Goal: Use online tool/utility: Utilize a website feature to perform a specific function

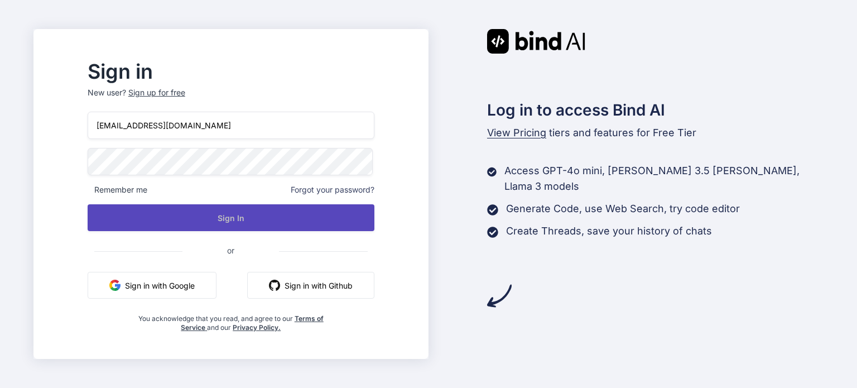
drag, startPoint x: 271, startPoint y: 214, endPoint x: 242, endPoint y: 224, distance: 30.2
click at [271, 214] on button "Sign In" at bounding box center [231, 217] width 287 height 27
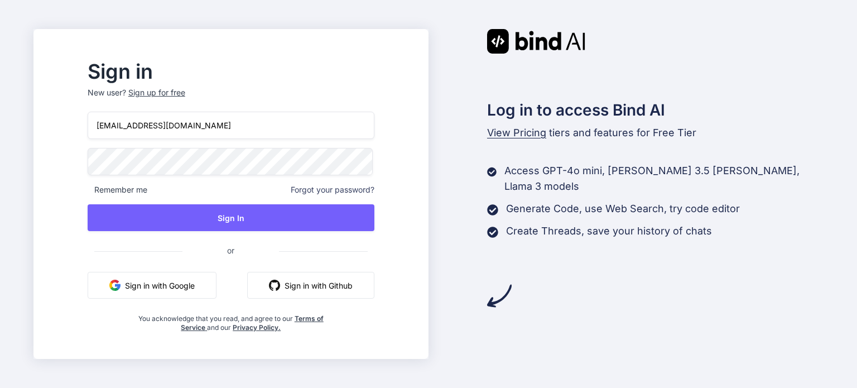
click at [206, 292] on button "Sign in with Google" at bounding box center [152, 285] width 129 height 27
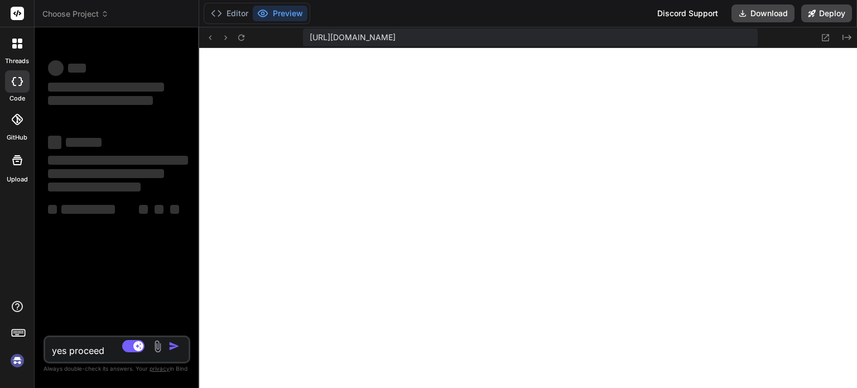
scroll to position [964, 0]
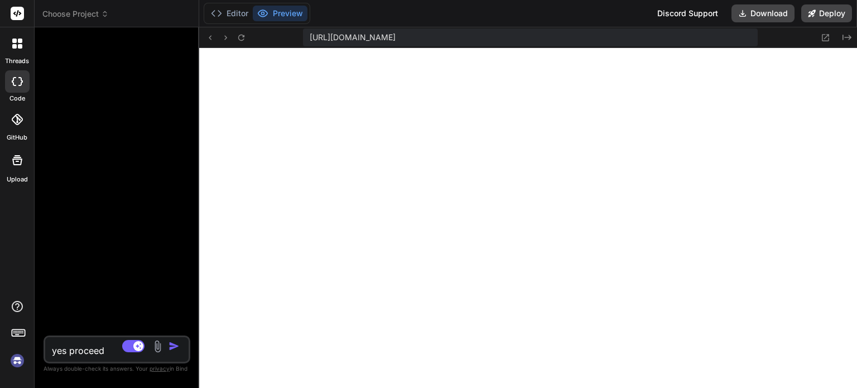
click at [172, 349] on img "button" at bounding box center [173, 345] width 11 height 11
type textarea "x"
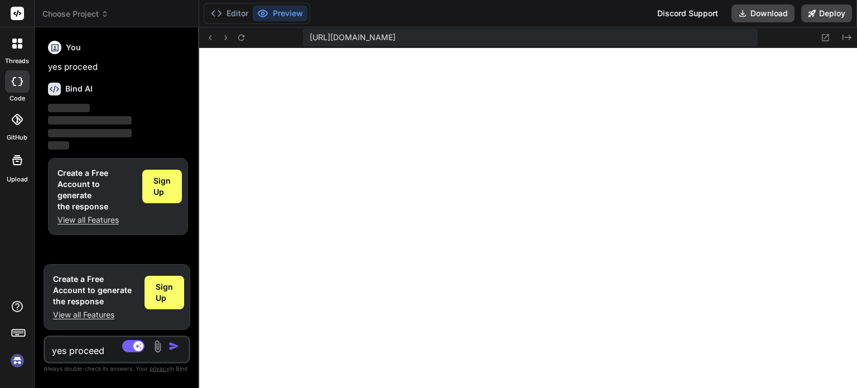
click at [94, 357] on textarea "yes proceed" at bounding box center [104, 347] width 119 height 20
click at [24, 364] on div at bounding box center [30, 373] width 19 height 19
click at [830, 22] on icon at bounding box center [831, 24] width 13 height 13
click at [25, 89] on div at bounding box center [17, 81] width 25 height 22
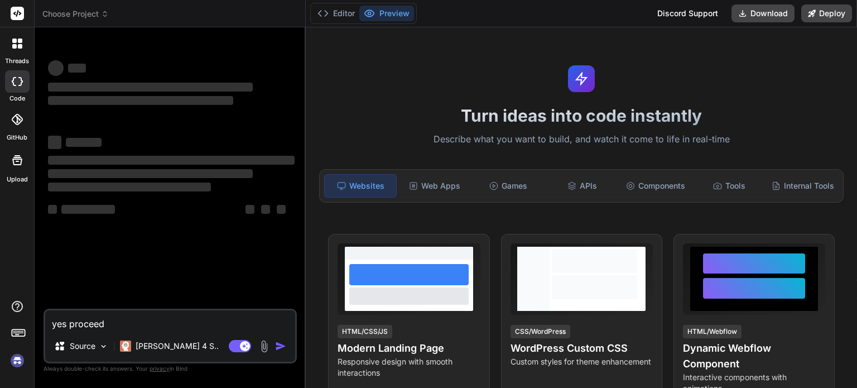
type textarea "x"
click at [22, 130] on div at bounding box center [17, 119] width 25 height 25
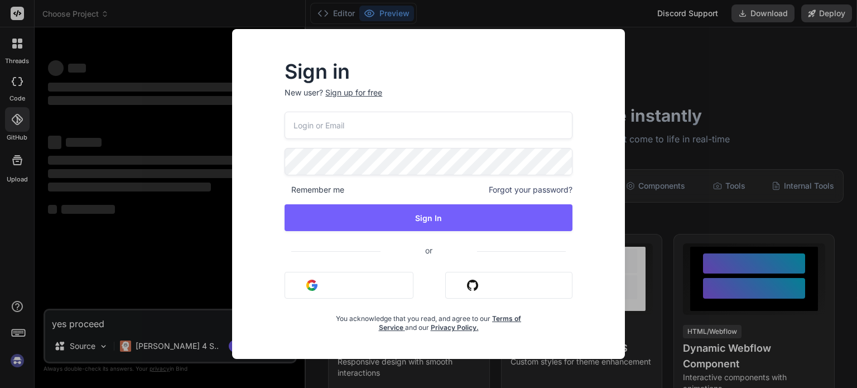
type input "[EMAIL_ADDRESS][DOMAIN_NAME]"
click at [340, 274] on button "Sign in with Google" at bounding box center [349, 285] width 129 height 27
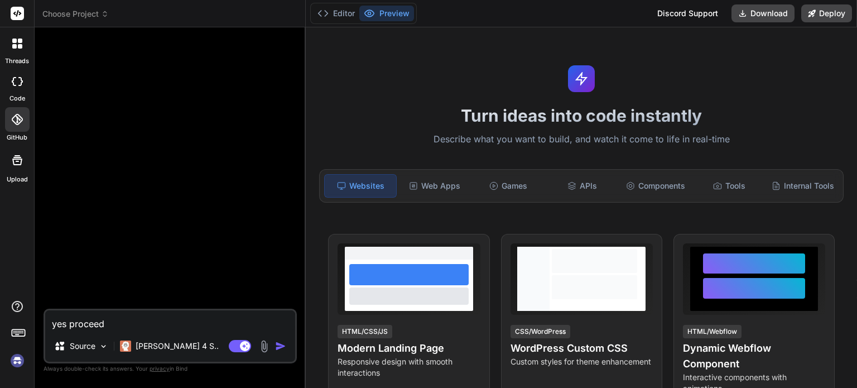
click at [75, 20] on header "Choose Project Created with Pixso." at bounding box center [170, 13] width 271 height 27
click at [84, 17] on span "Choose Project" at bounding box center [75, 13] width 66 height 11
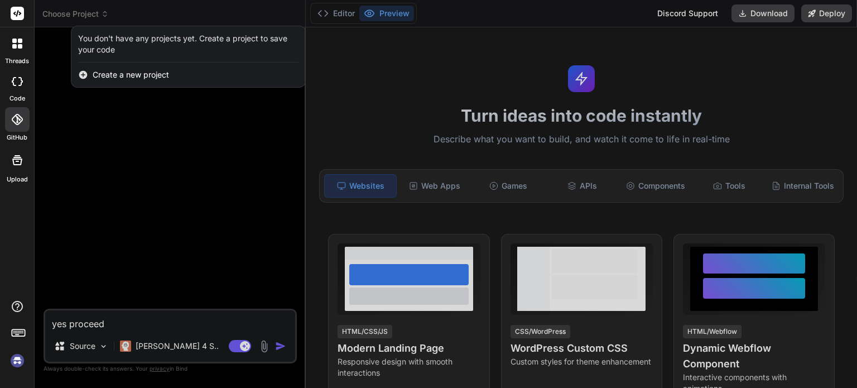
click at [15, 360] on img at bounding box center [17, 360] width 19 height 19
type textarea "x"
click at [98, 13] on div at bounding box center [428, 194] width 857 height 388
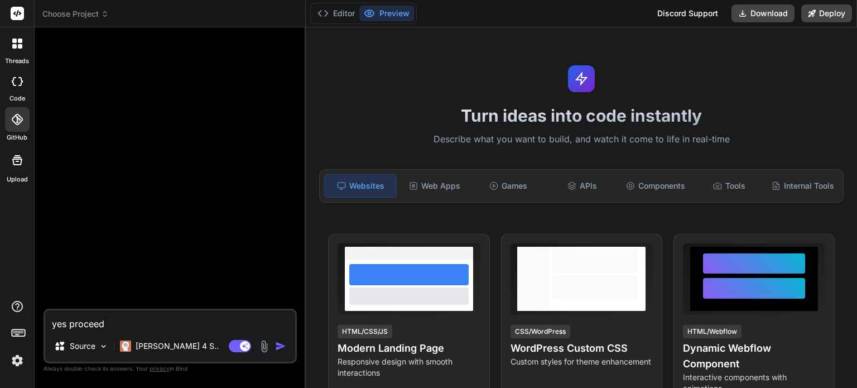
click at [98, 13] on span "Choose Project" at bounding box center [75, 13] width 66 height 11
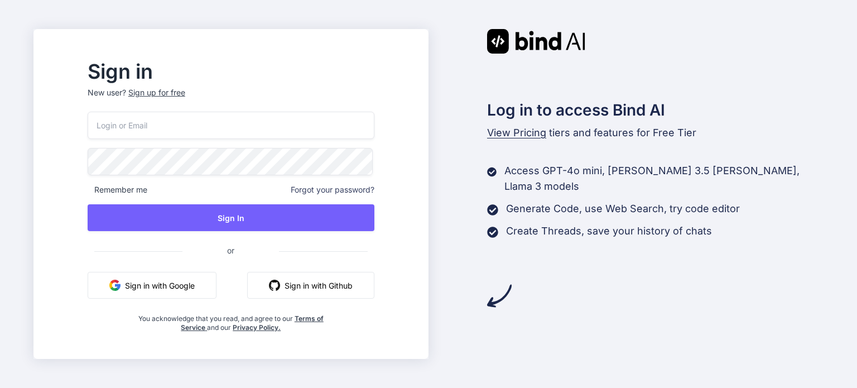
type input "[EMAIL_ADDRESS][DOMAIN_NAME]"
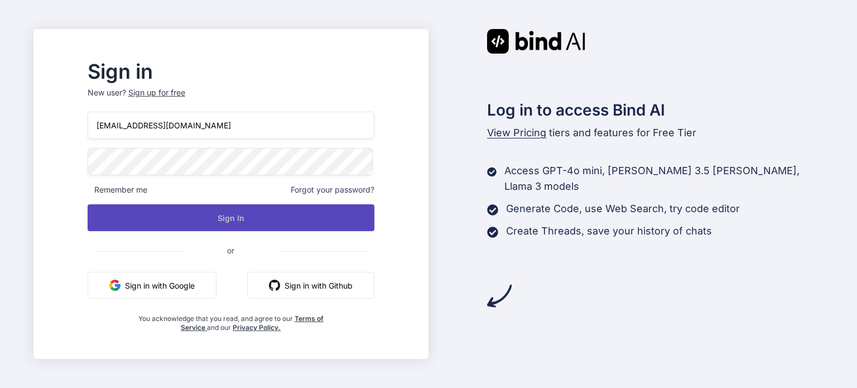
click at [243, 224] on button "Sign In" at bounding box center [231, 217] width 287 height 27
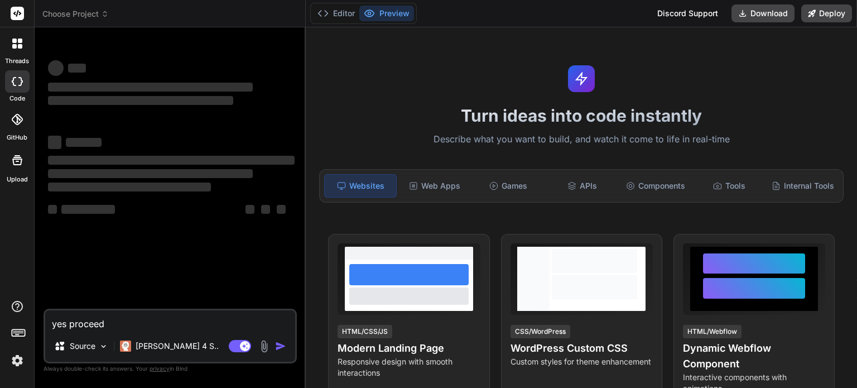
click at [96, 17] on span "Choose Project" at bounding box center [75, 13] width 66 height 11
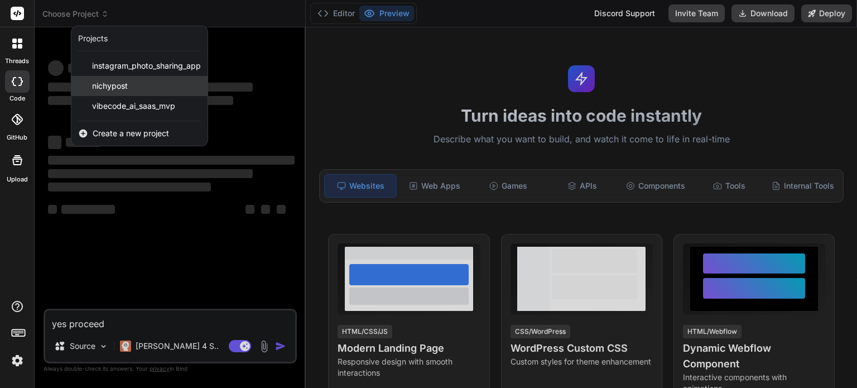
click at [121, 86] on span "nichypost" at bounding box center [110, 85] width 36 height 11
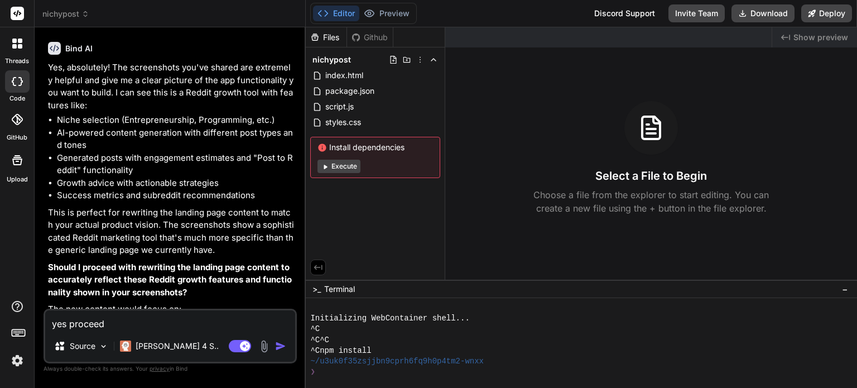
scroll to position [1060, 0]
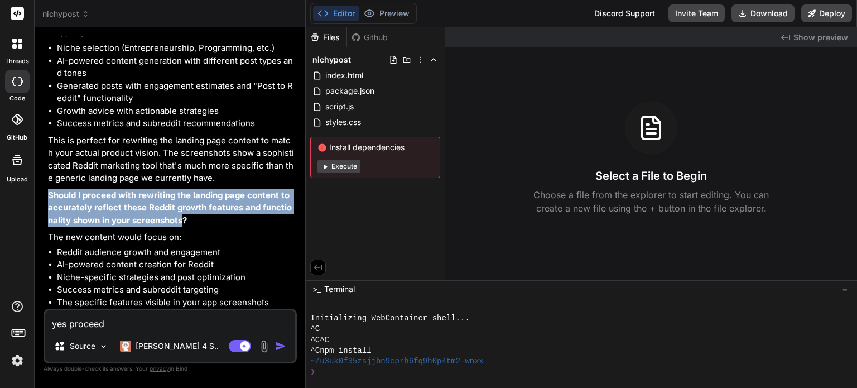
drag, startPoint x: 49, startPoint y: 195, endPoint x: 176, endPoint y: 218, distance: 129.3
click at [176, 218] on strong "Should I proceed with rewriting the landing page content to accurately reflect …" at bounding box center [170, 208] width 244 height 36
click at [147, 205] on strong "Should I proceed with rewriting the landing page content to accurately reflect …" at bounding box center [170, 208] width 244 height 36
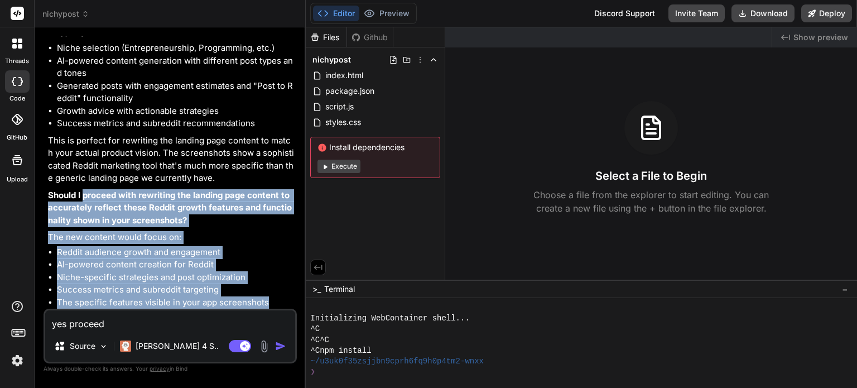
drag, startPoint x: 84, startPoint y: 200, endPoint x: 277, endPoint y: 316, distance: 225.5
click at [277, 316] on div "You could we build a landing page for our app? Bind AI 🔹 Project : App Landing …" at bounding box center [170, 211] width 253 height 351
copy div "proceed with rewriting the landing page content to accurately reflect these Red…"
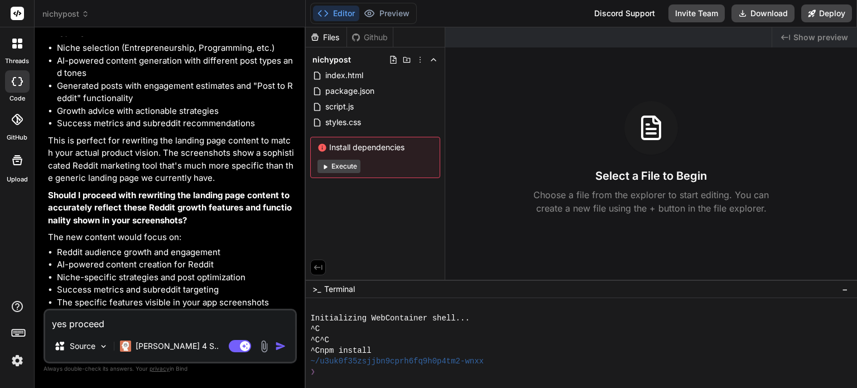
click at [111, 322] on textarea "yes proceed" at bounding box center [170, 320] width 250 height 20
click at [282, 349] on img "button" at bounding box center [280, 345] width 11 height 11
type textarea "x"
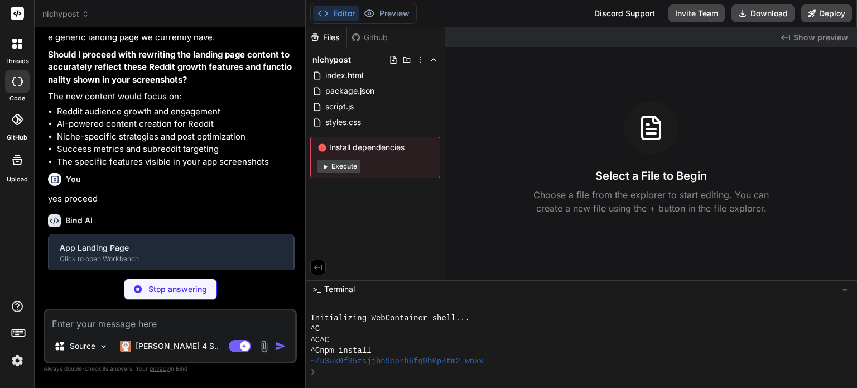
scroll to position [1176, 0]
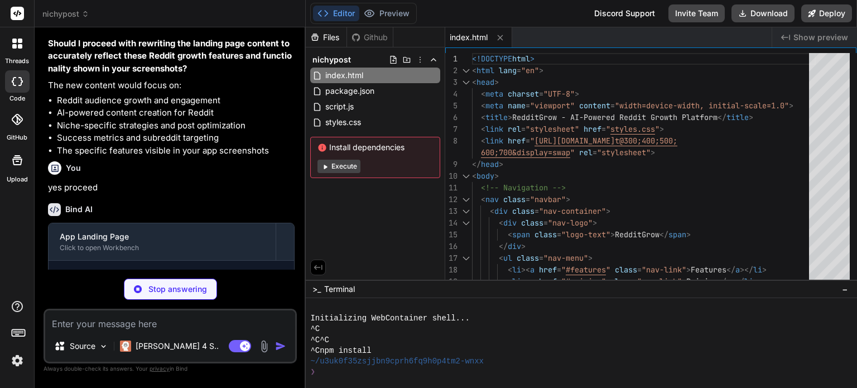
type textarea "x"
type textarea ".cta-title { font-size: 2rem; } }"
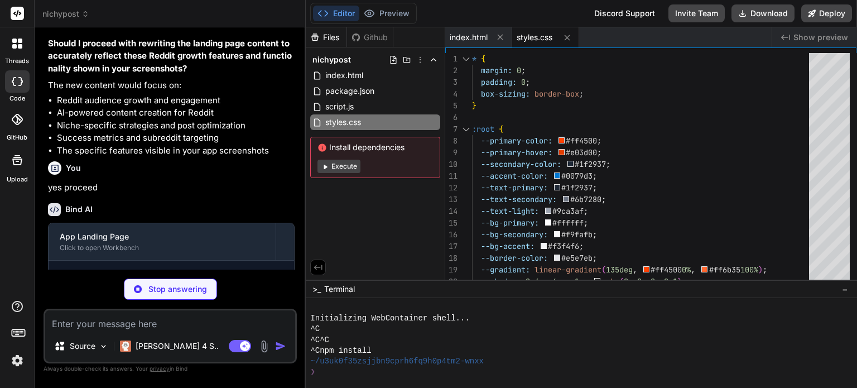
type textarea "x"
type textarea "document.body.style.background = 'linear-gradient(45deg, #ff4500, #ff6b35)'; do…"
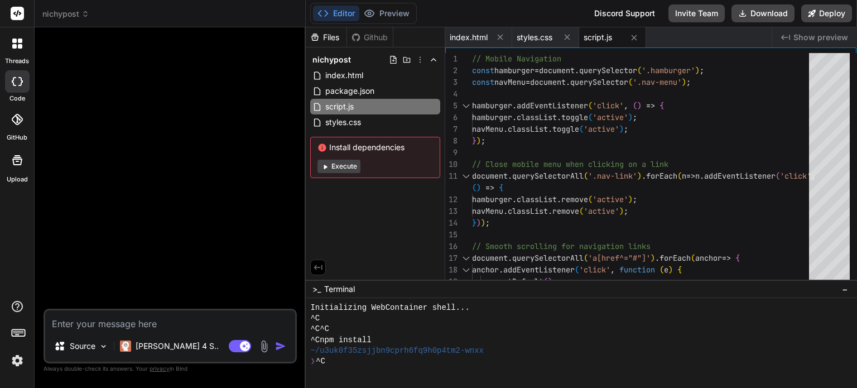
scroll to position [0, 0]
click at [158, 326] on textarea at bounding box center [170, 320] width 250 height 20
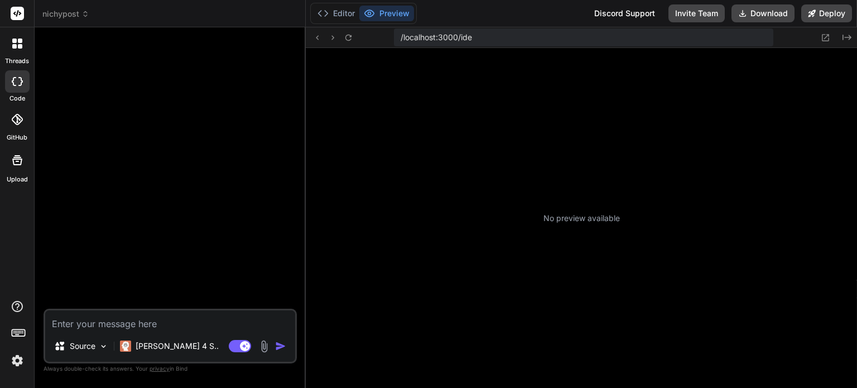
type textarea "x"
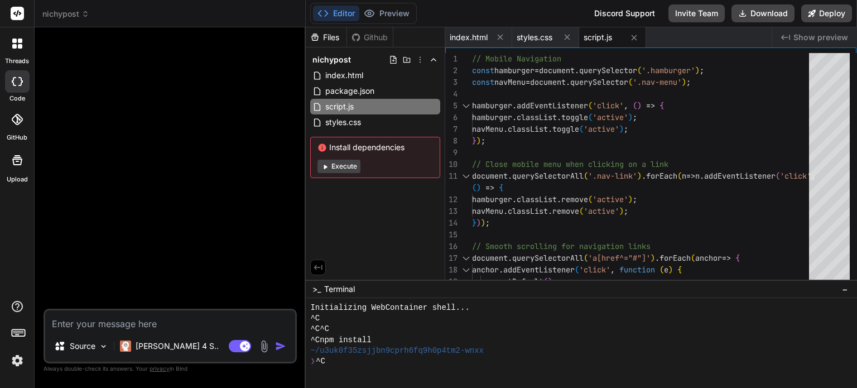
click at [199, 323] on textarea at bounding box center [170, 320] width 250 height 20
click at [350, 73] on span "index.html" at bounding box center [344, 75] width 40 height 13
type textarea "<p>&copy; 2024 RedditGrow. All rights reserved.</p> </div> </div> </footer> <sc…"
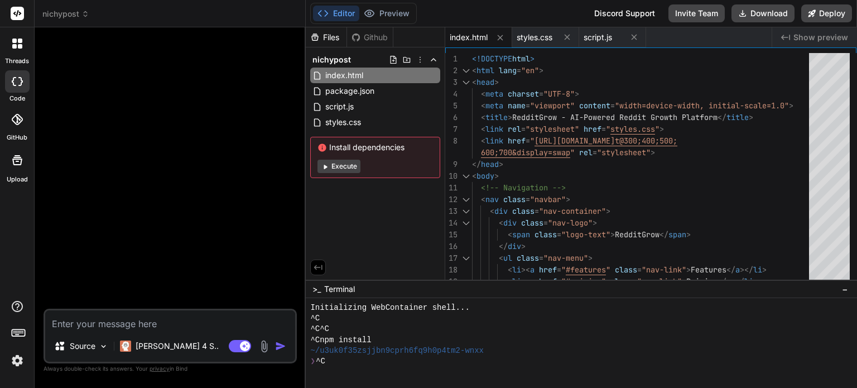
click at [819, 34] on span "Show preview" at bounding box center [820, 37] width 55 height 11
click at [806, 38] on span "Show preview" at bounding box center [820, 37] width 55 height 11
click at [844, 36] on span "Show preview" at bounding box center [820, 37] width 55 height 11
click at [142, 324] on textarea at bounding box center [170, 320] width 250 height 20
type textarea "x"
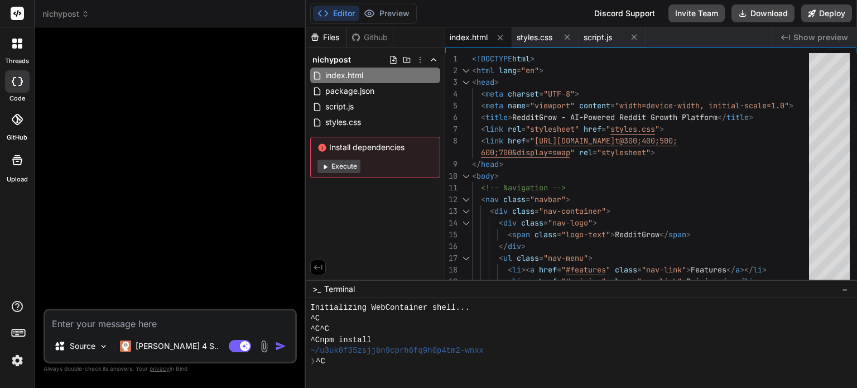
type textarea "c"
type textarea "x"
type textarea "cO"
type textarea "x"
type textarea "cOU"
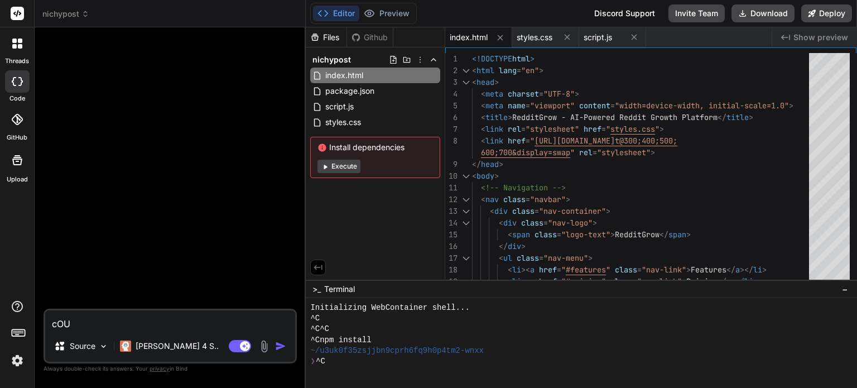
type textarea "x"
type textarea "cOUL"
type textarea "x"
type textarea "cOU"
type textarea "x"
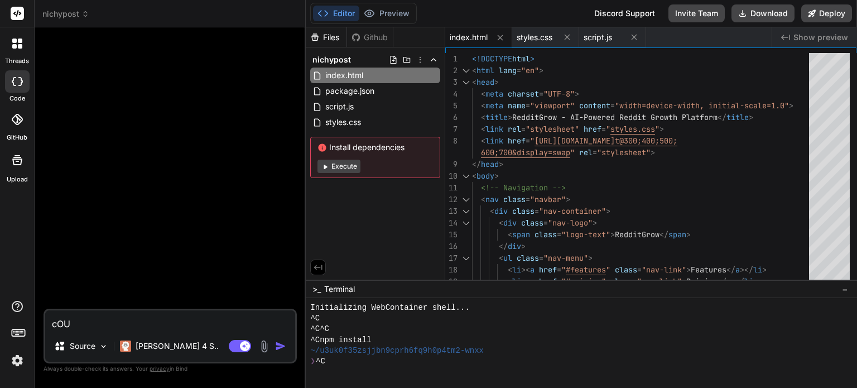
type textarea "cO"
type textarea "x"
type textarea "c"
type textarea "x"
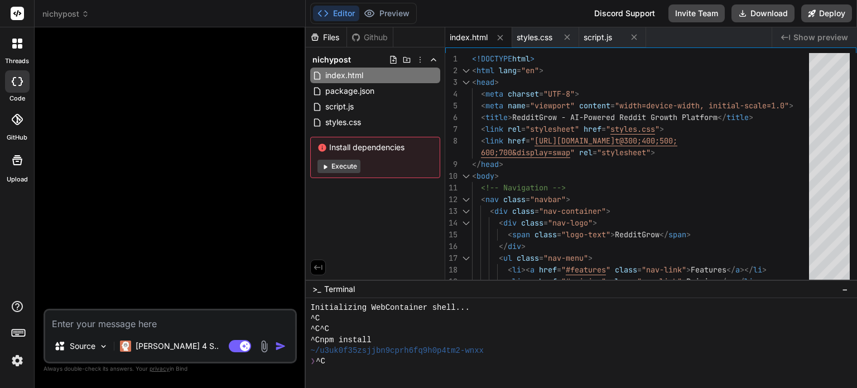
type textarea "C"
type textarea "x"
type textarea "Co"
type textarea "x"
type textarea "Cou"
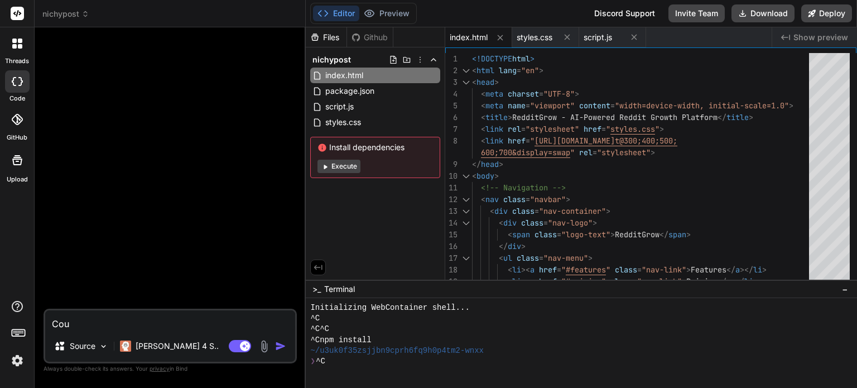
type textarea "x"
type textarea "Coul"
type textarea "x"
type textarea "Could"
type textarea "x"
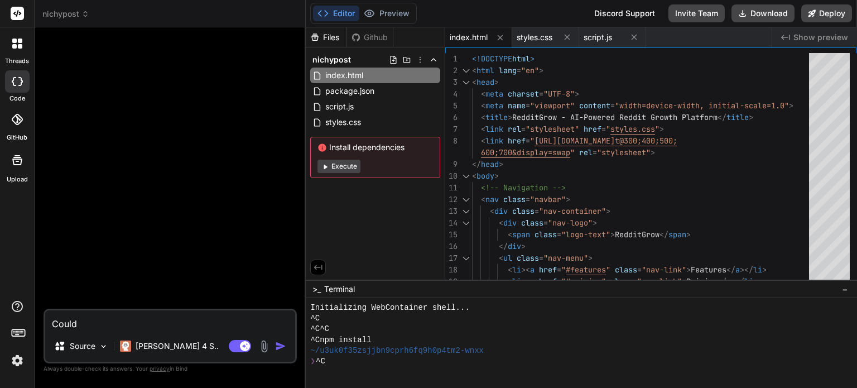
type textarea "Could"
type textarea "x"
type textarea "Could w"
type textarea "x"
type textarea "Could we"
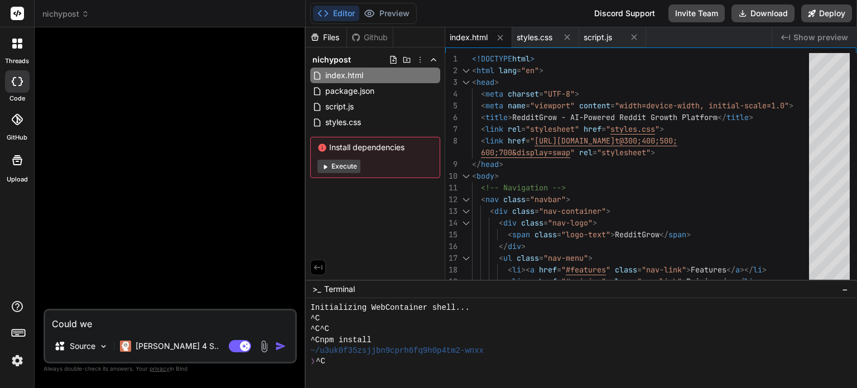
type textarea "x"
type textarea "Could we"
type textarea "x"
type textarea "Could we s"
type textarea "x"
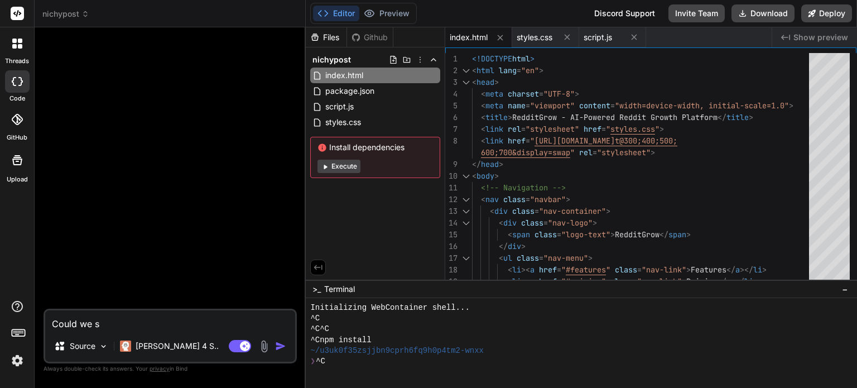
type textarea "Could we se"
type textarea "x"
type textarea "Could we see"
type textarea "x"
type textarea "Could we see"
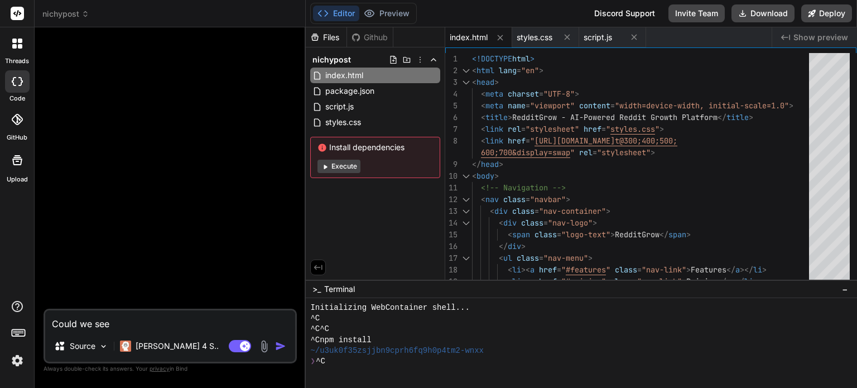
type textarea "x"
type textarea "Could we see i"
type textarea "x"
type textarea "Could we see it"
type textarea "x"
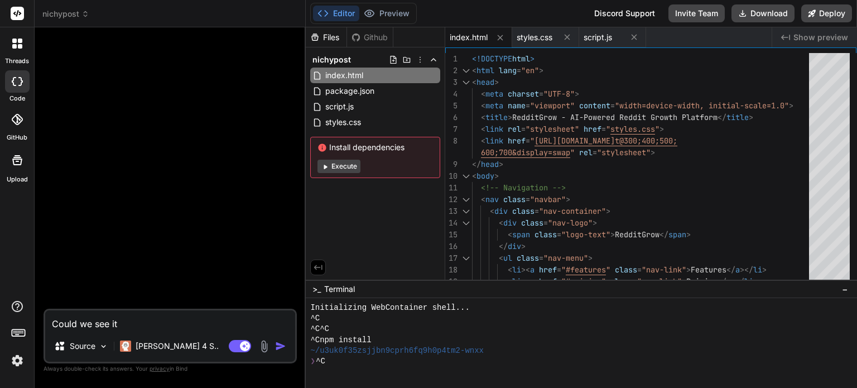
type textarea "Could we see i"
type textarea "x"
type textarea "Could we see"
type textarea "x"
type textarea "Could we see"
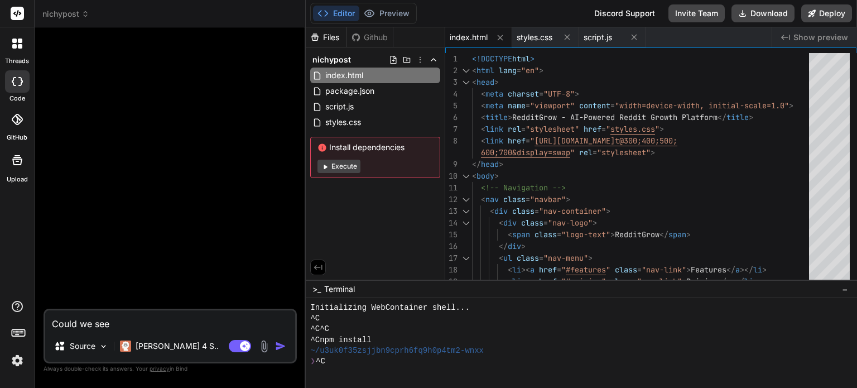
type textarea "x"
type textarea "Could we se"
type textarea "x"
type textarea "Could we s"
type textarea "x"
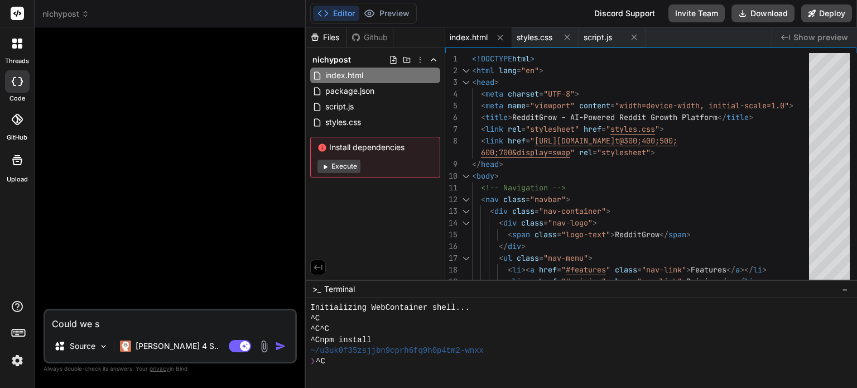
type textarea "Could we"
type textarea "x"
type textarea "Could we"
type textarea "x"
type textarea "Could w"
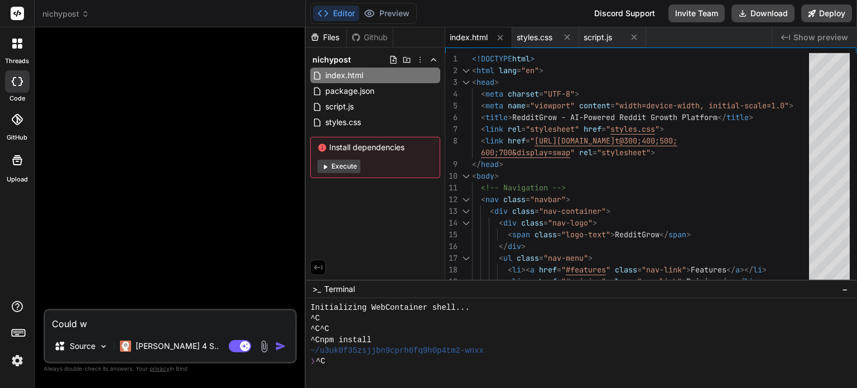
type textarea "x"
type textarea "Could"
type textarea "x"
type textarea "Could I"
type textarea "x"
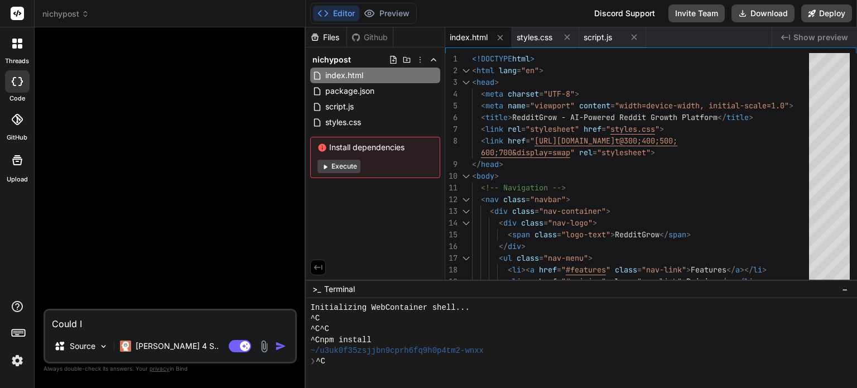
type textarea "Could I"
type textarea "x"
type textarea "Could I s"
type textarea "x"
type textarea "Could I se"
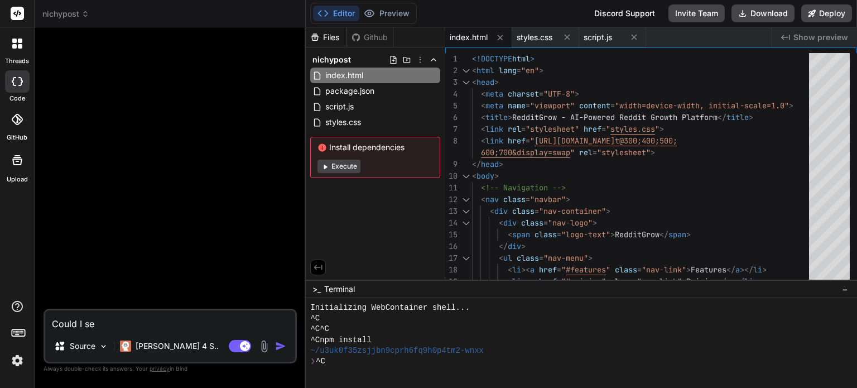
type textarea "x"
type textarea "Could I see"
type textarea "x"
type textarea "Could I see"
type textarea "x"
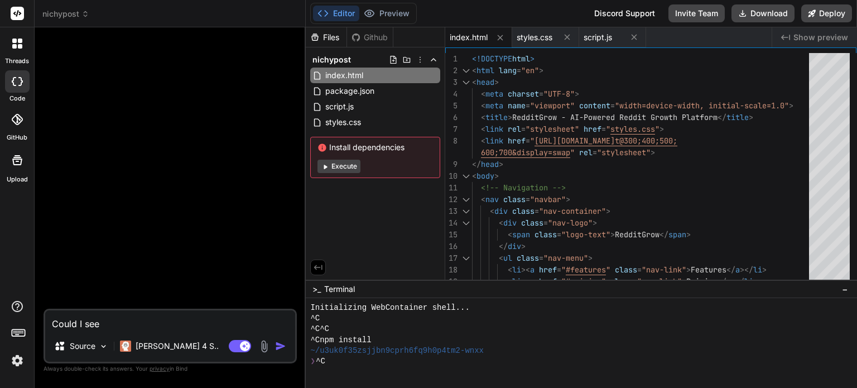
type textarea "Could I see t"
type textarea "x"
type textarea "Could I see th"
type textarea "x"
type textarea "Could I see the"
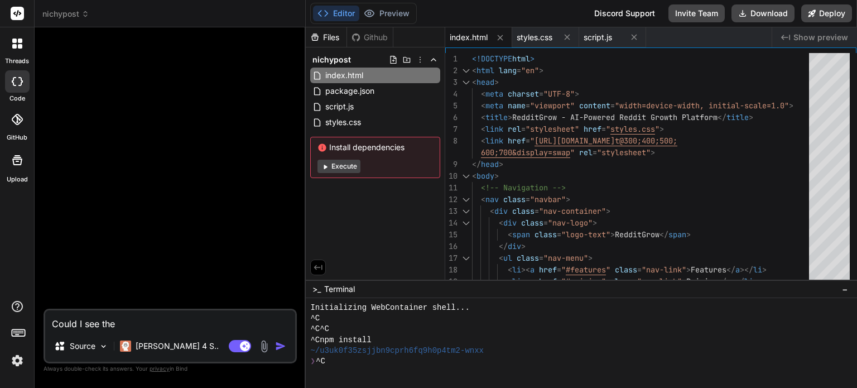
type textarea "x"
type textarea "Could I see the"
type textarea "x"
type textarea "Could I see the p"
type textarea "x"
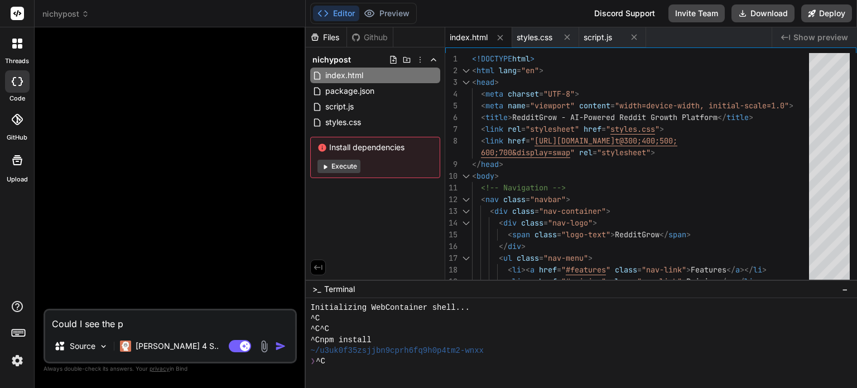
type textarea "Could I see the pr"
type textarea "x"
type textarea "Could I see the pre"
type textarea "x"
type textarea "Could I see the prev"
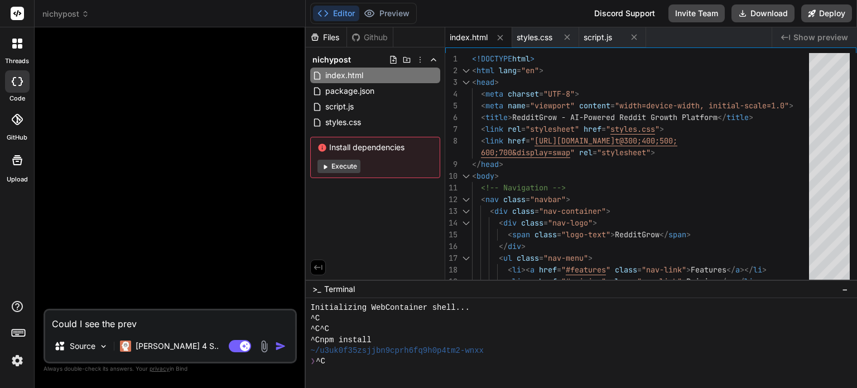
type textarea "x"
type textarea "Could I see the previ"
type textarea "x"
type textarea "Could I see the previe"
type textarea "x"
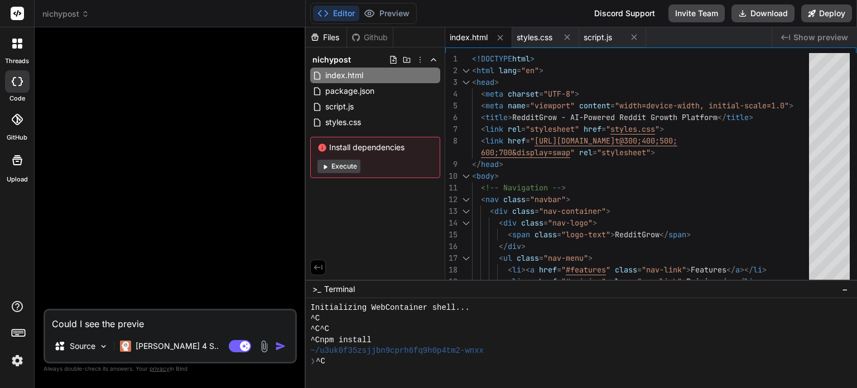
type textarea "Could I see the preview"
type textarea "x"
type textarea "Could I see the preview"
type textarea "x"
type textarea "Could I see the preview p"
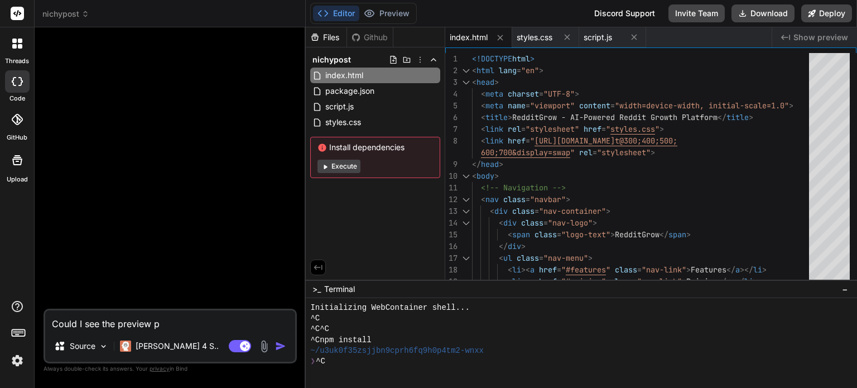
type textarea "x"
type textarea "Could I see the preview pl"
type textarea "x"
type textarea "Could I see the preview ple"
type textarea "x"
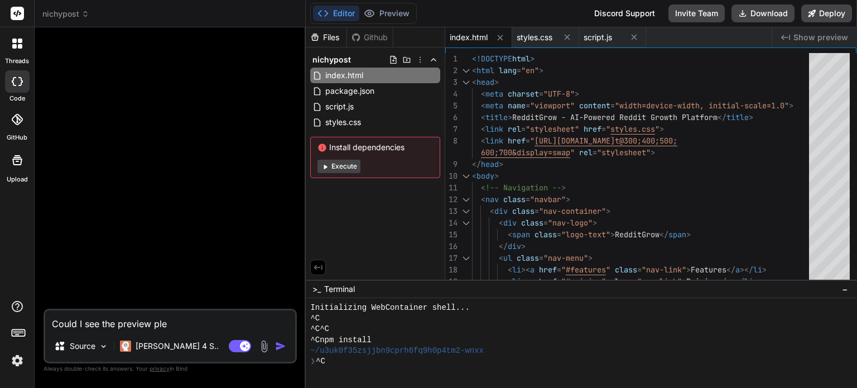
type textarea "Could I see the preview plea"
type textarea "x"
type textarea "Could I see the preview pleas"
type textarea "x"
type textarea "Could I see the preview please"
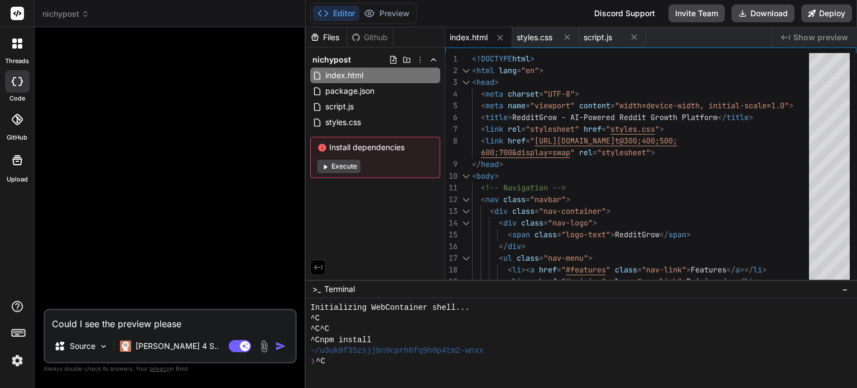
type textarea "x"
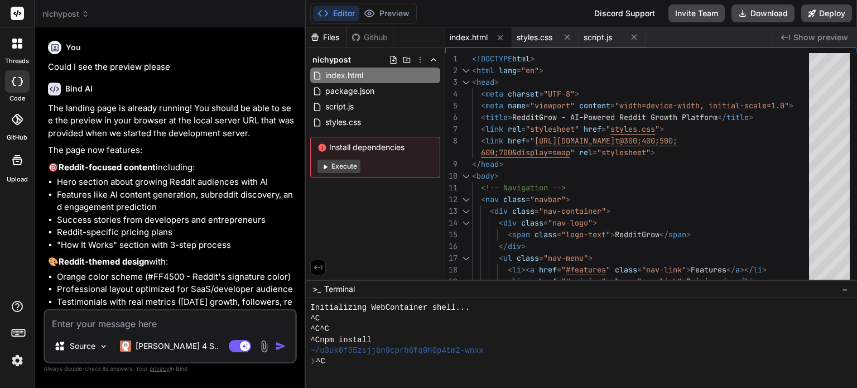
type textarea "x"
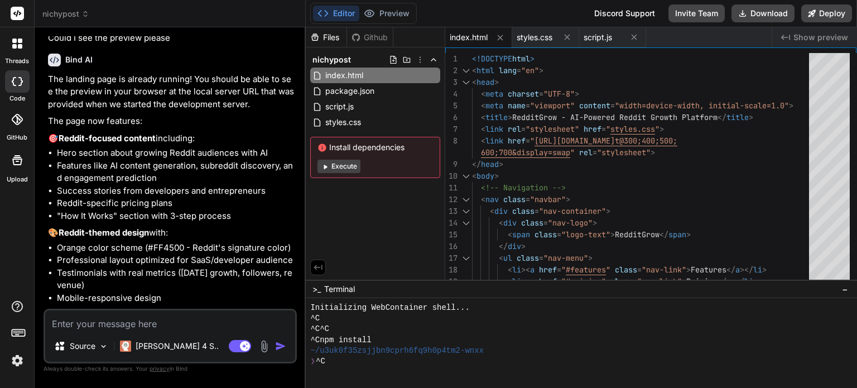
scroll to position [55, 0]
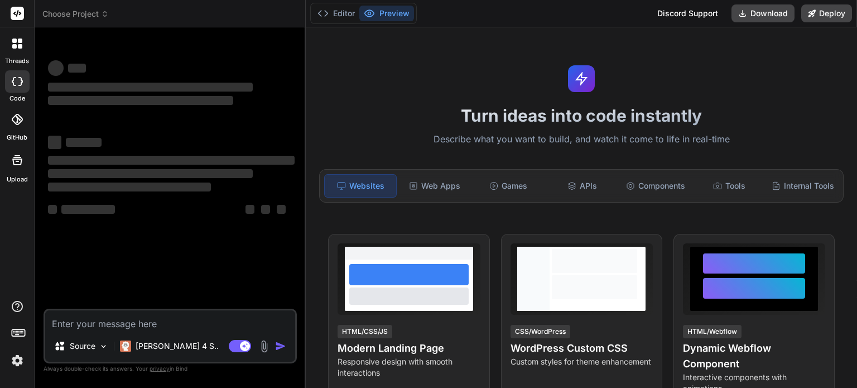
click at [93, 16] on span "Choose Project" at bounding box center [75, 13] width 66 height 11
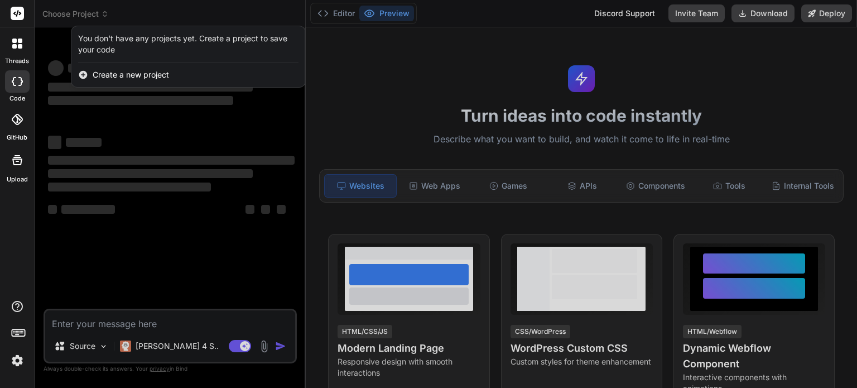
click at [363, 71] on div at bounding box center [428, 194] width 857 height 388
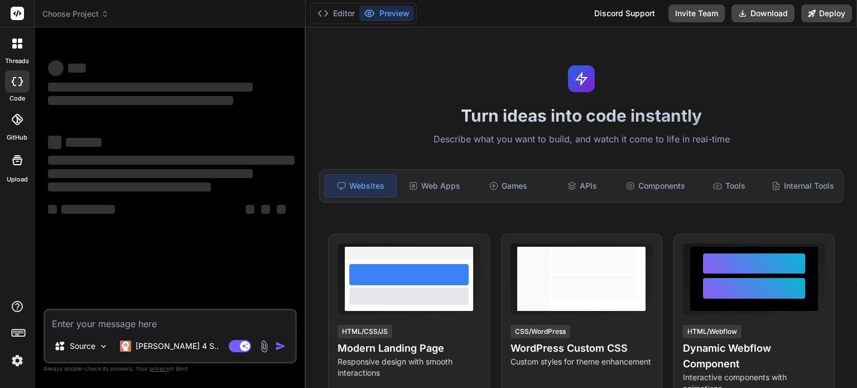
click at [91, 11] on span "Choose Project" at bounding box center [75, 13] width 66 height 11
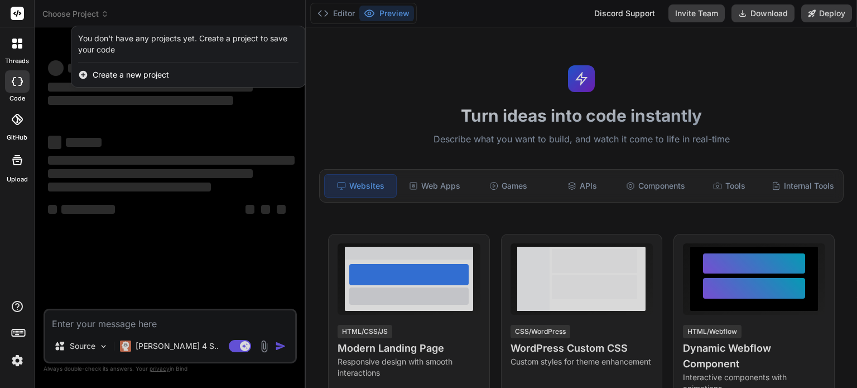
click at [428, 100] on div at bounding box center [428, 194] width 857 height 388
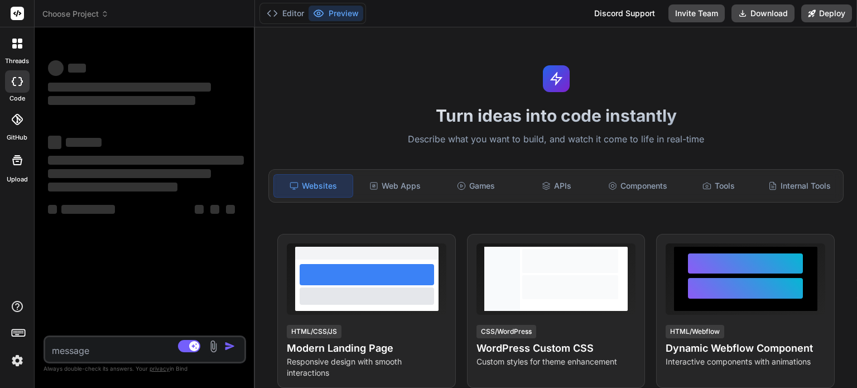
drag, startPoint x: 305, startPoint y: 81, endPoint x: 230, endPoint y: 85, distance: 74.8
click at [230, 85] on div "Bind AI Web Search Created with Pixso. Code Generator ‌ ‌ ‌ ‌ ‌ ‌ ‌ ‌ ‌ ‌ ‌ ‌ ‌…" at bounding box center [145, 207] width 220 height 360
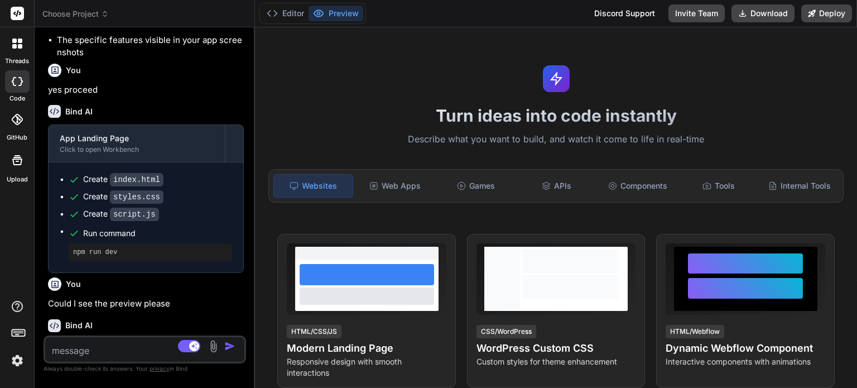
scroll to position [1378, 0]
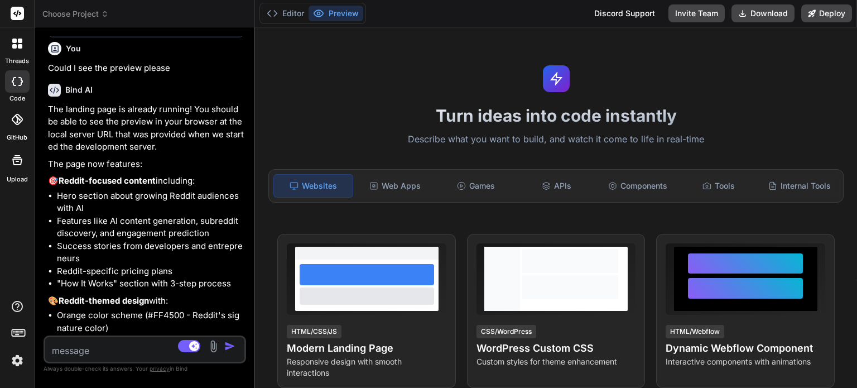
type textarea "x"
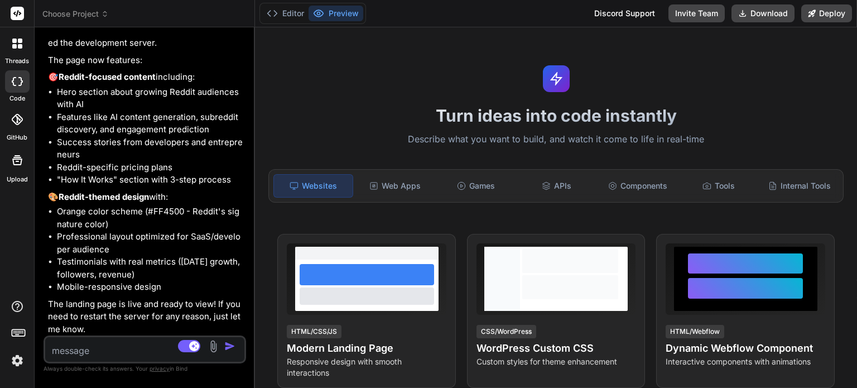
click at [326, 17] on button "Preview" at bounding box center [336, 14] width 55 height 16
click at [152, 344] on textarea at bounding box center [128, 347] width 166 height 20
click at [352, 17] on button "Preview" at bounding box center [336, 14] width 55 height 16
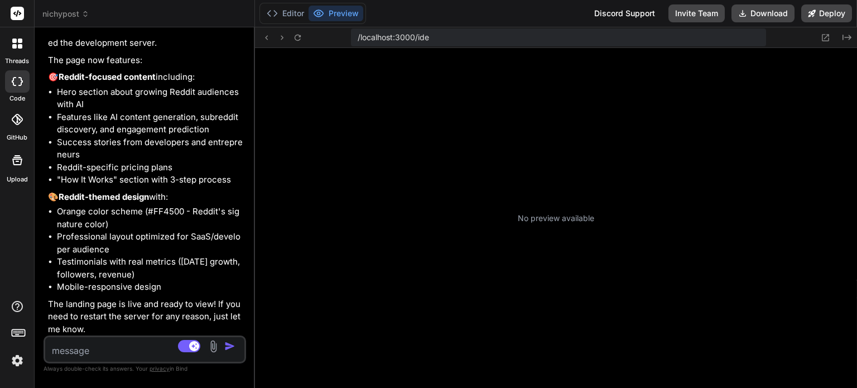
scroll to position [150, 0]
type textarea "x"
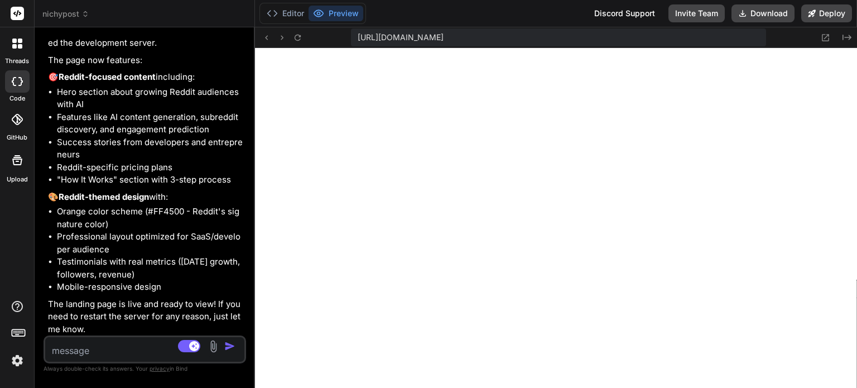
scroll to position [428, 0]
click at [129, 354] on textarea at bounding box center [128, 347] width 166 height 20
type textarea "A"
type textarea "x"
type textarea "Aw"
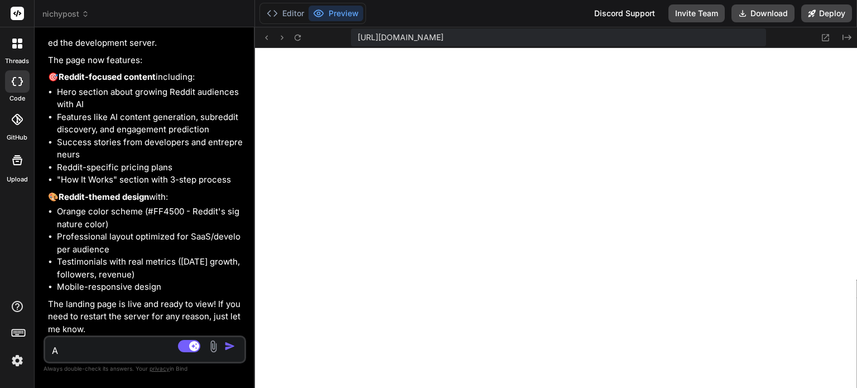
type textarea "x"
type textarea "Awe"
type textarea "x"
type textarea "Awes"
type textarea "x"
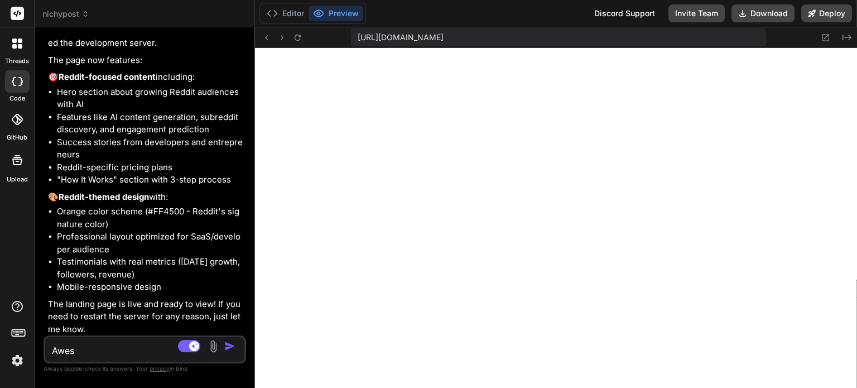
type textarea "Aweso"
type textarea "x"
type textarea "Awesom"
type textarea "x"
type textarea "Awesome"
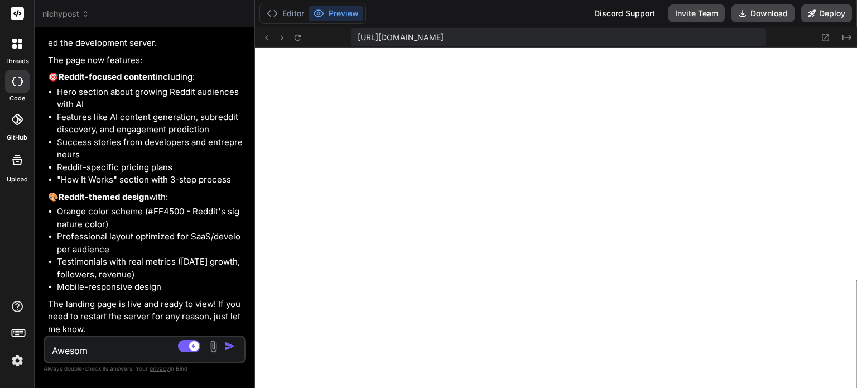
type textarea "x"
type textarea "Awesome"
type textarea "x"
type textarea "Awesome l"
type textarea "x"
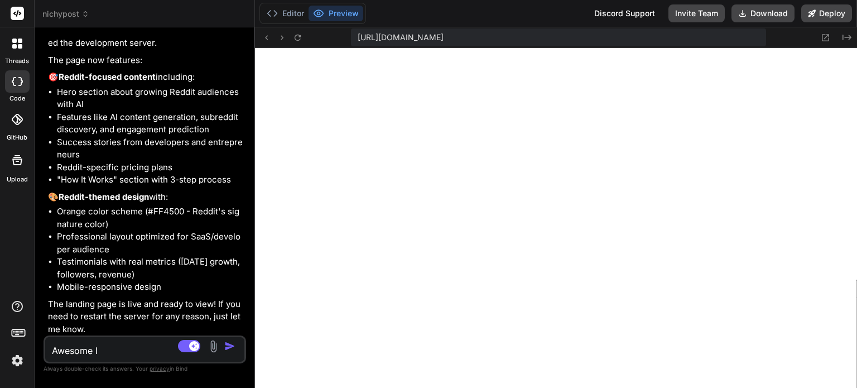
type textarea "Awesome lo"
type textarea "x"
type textarea "Awesome lov"
type textarea "x"
type textarea "Awesome love"
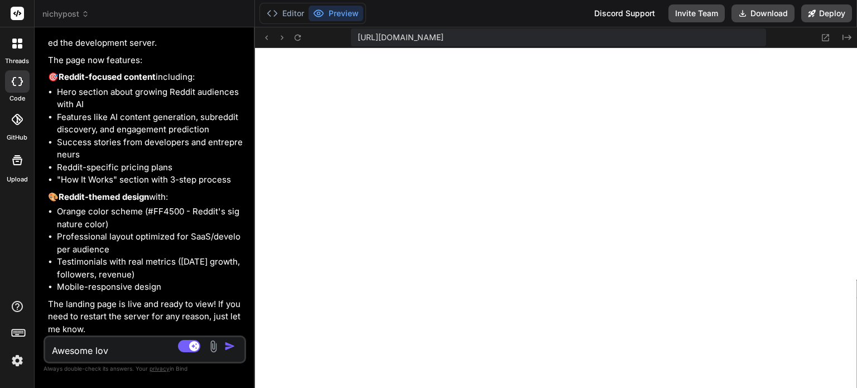
type textarea "x"
type textarea "Awesome love"
type textarea "x"
type textarea "Awesome love i"
type textarea "x"
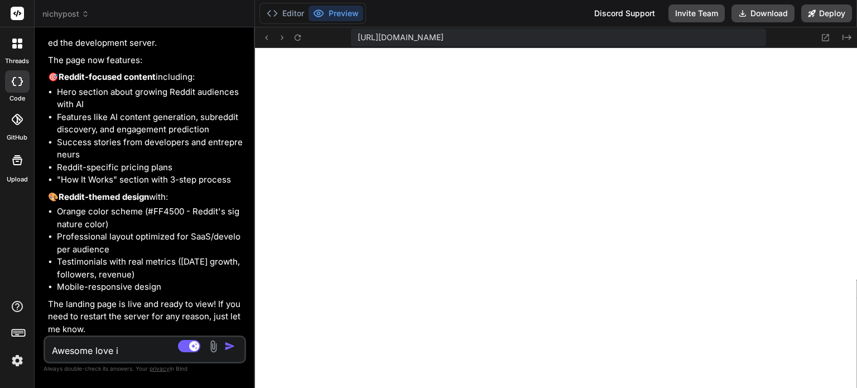
type textarea "Awesome love it"
type textarea "x"
type textarea "Awesome love it,"
type textarea "x"
type textarea "Awesome love it,"
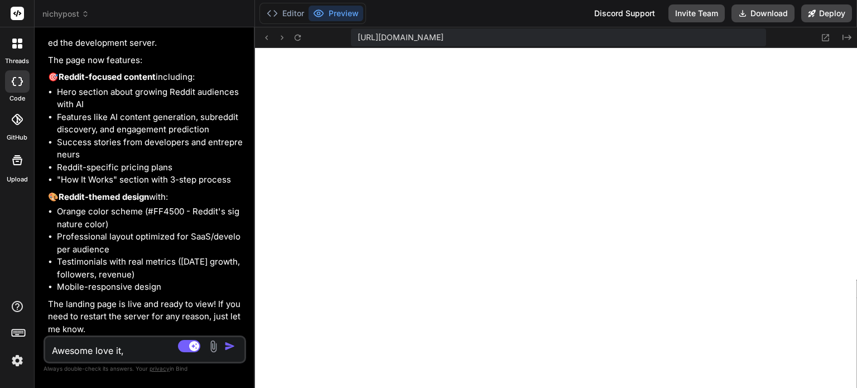
type textarea "x"
type textarea "Awesome love it, l"
type textarea "x"
type textarea "Awesome love it, le"
type textarea "x"
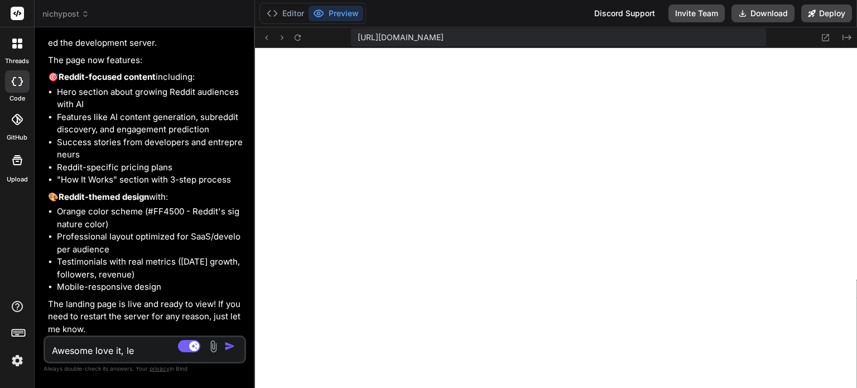
type textarea "Awesome love it, let"
type textarea "x"
type textarea "Awesome love it, lets"
type textarea "x"
type textarea "Awesome love it, lets"
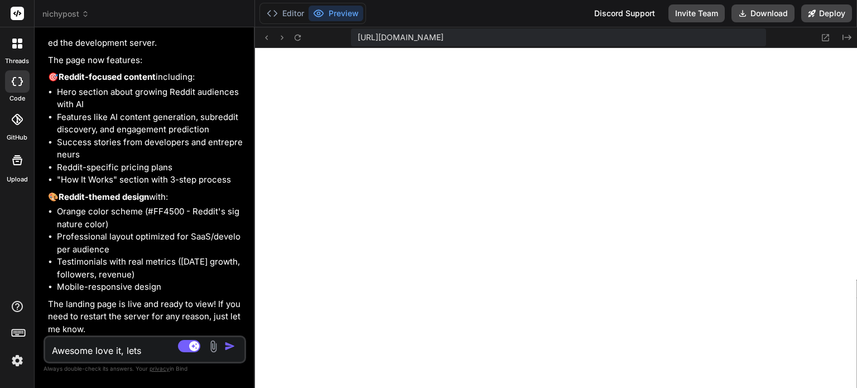
type textarea "x"
type textarea "Awesome love it, lets r"
type textarea "x"
type textarea "Awesome love it, lets re"
type textarea "x"
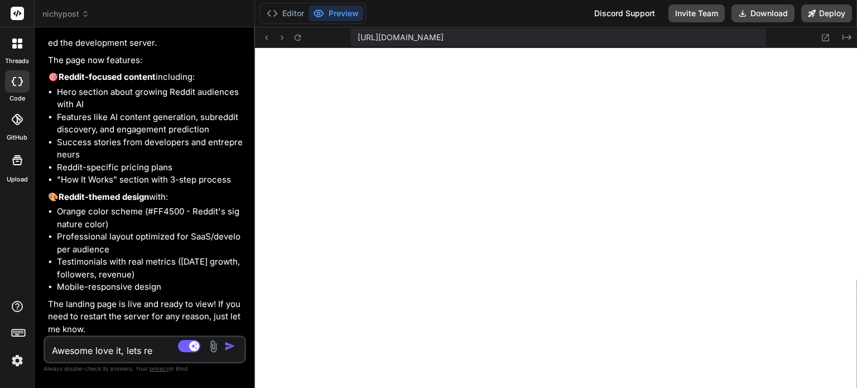
type textarea "Awesome love it, lets rem"
type textarea "x"
type textarea "Awesome love it, lets remo"
type textarea "x"
type textarea "Awesome love it, lets remov"
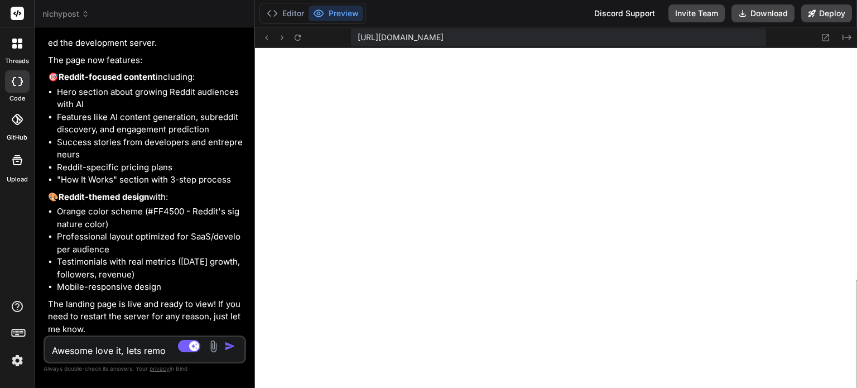
type textarea "x"
type textarea "Awesome love it, lets remove"
type textarea "x"
type textarea "Awesome love it, lets remove"
type textarea "x"
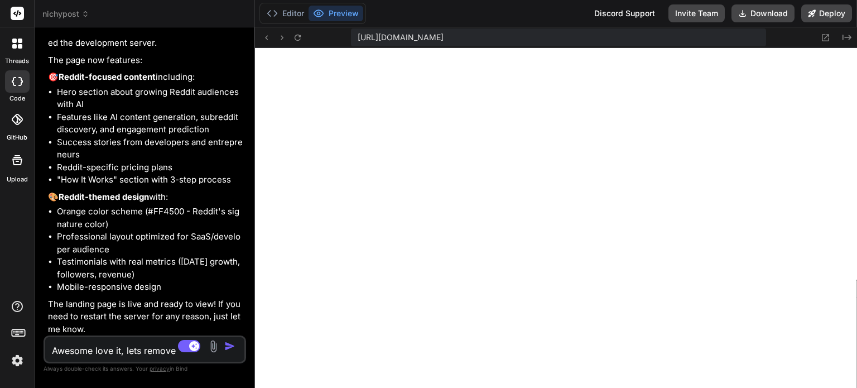
type textarea "Awesome love it, lets remove t"
type textarea "x"
type textarea "Awesome love it, lets remove th"
type textarea "x"
type textarea "Awesome love it, lets remove the"
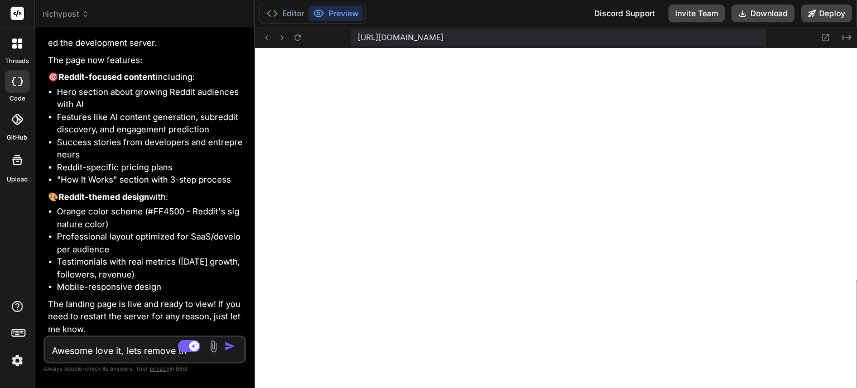
type textarea "x"
type textarea "Awesome love it, lets remove the"
type textarea "x"
type textarea "Awesome love it, lets remove the 3"
type textarea "x"
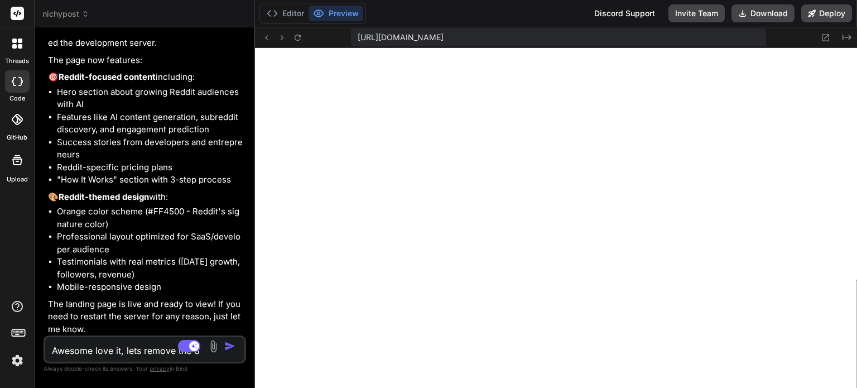
type textarea "Awesome love it, lets remove the 3"
type textarea "x"
type textarea "Awesome love it, lets remove the 3 t"
type textarea "x"
type textarea "Awesome love it, lets remove the 3 ti"
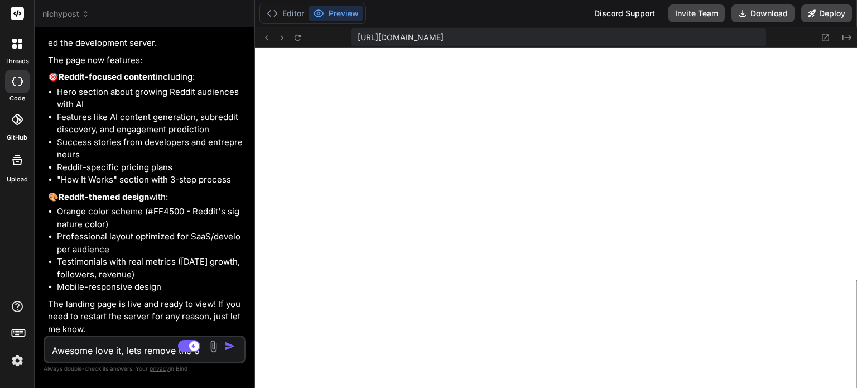
type textarea "x"
type textarea "Awesome love it, lets remove the 3 tie"
type textarea "x"
type textarea "Awesome love it, lets remove the 3 tier"
type textarea "x"
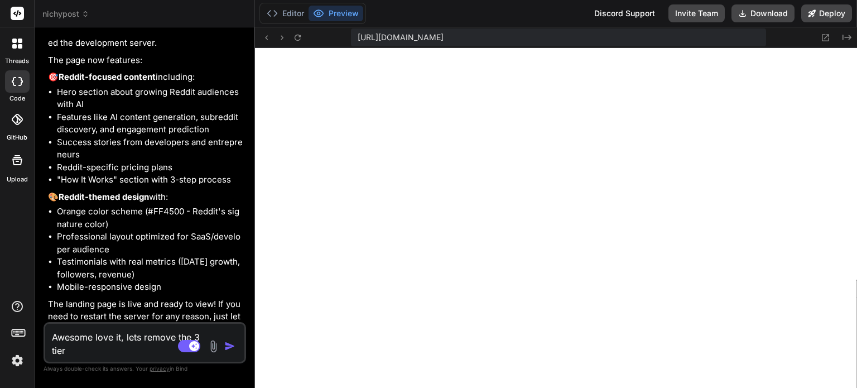
type textarea "Awesome love it, lets remove the 3 tiers"
type textarea "x"
type textarea "Awesome love it, lets remove the 3 tiers"
type textarea "x"
type textarea "Awesome love it, lets remove the 3 tiers a"
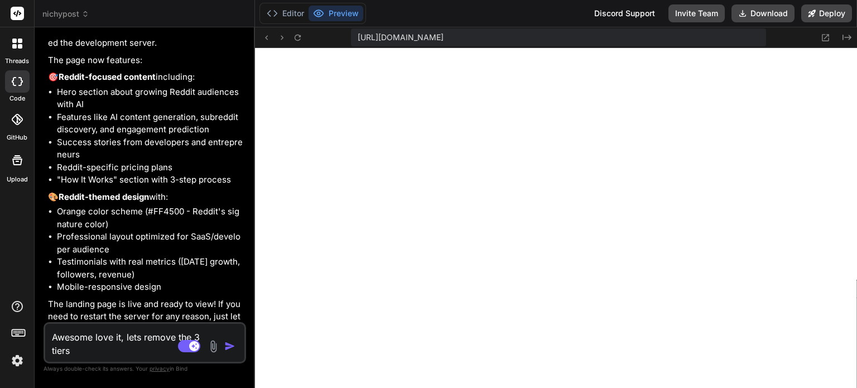
type textarea "x"
type textarea "Awesome love it, lets remove the 3 tiers an"
type textarea "x"
type textarea "Awesome love it, lets remove the 3 tiers and"
type textarea "x"
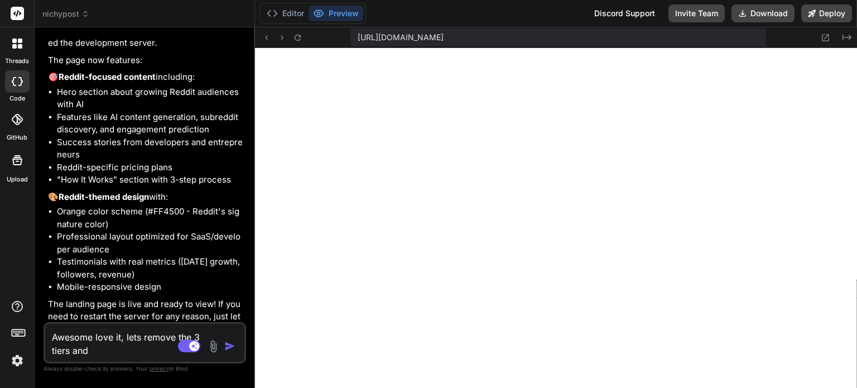
type textarea "Awesome love it, lets remove the 3 tiers and"
type textarea "x"
type textarea "Awesome love it, lets remove the 3 tiers and j"
type textarea "x"
type textarea "Awesome love it, lets remove the 3 tiers and ju"
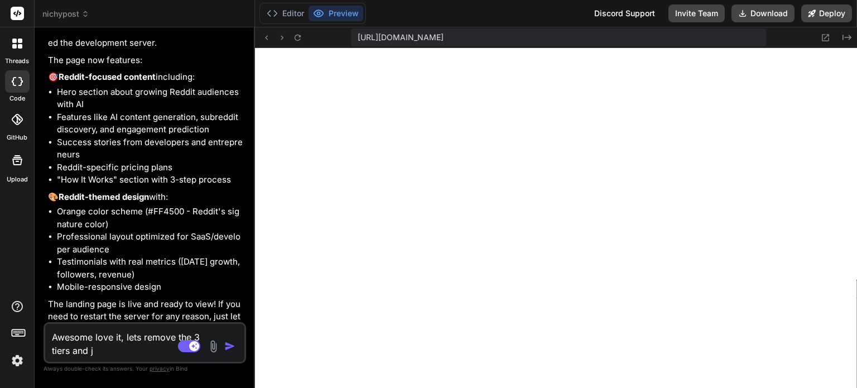
type textarea "x"
type textarea "Awesome love it, lets remove the 3 tiers and jus"
type textarea "x"
type textarea "Awesome love it, lets remove the 3 tiers and just"
type textarea "x"
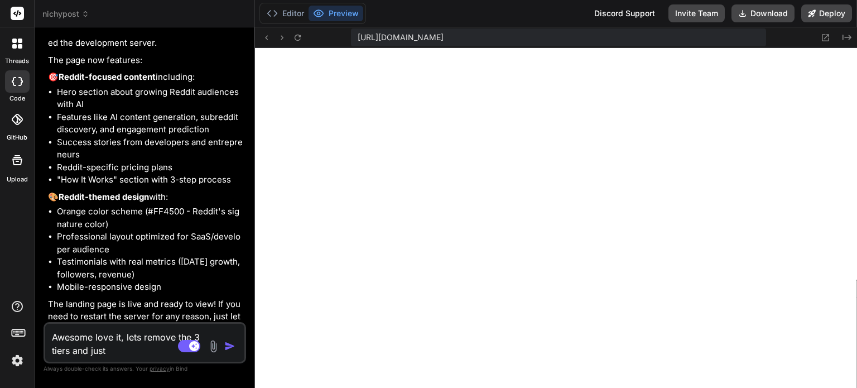
type textarea "Awesome love it, lets remove the 3 tiers and just"
type textarea "x"
type textarea "Awesome love it, lets remove the 3 tiers and just h"
type textarea "x"
type textarea "Awesome love it, lets remove the 3 tiers and just ha"
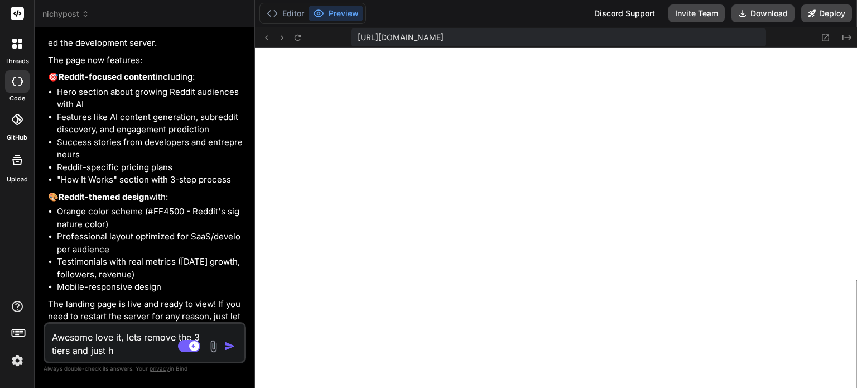
type textarea "x"
type textarea "Awesome love it, lets remove the 3 tiers and just hav"
type textarea "x"
type textarea "Awesome love it, lets remove the 3 tiers and just have"
type textarea "x"
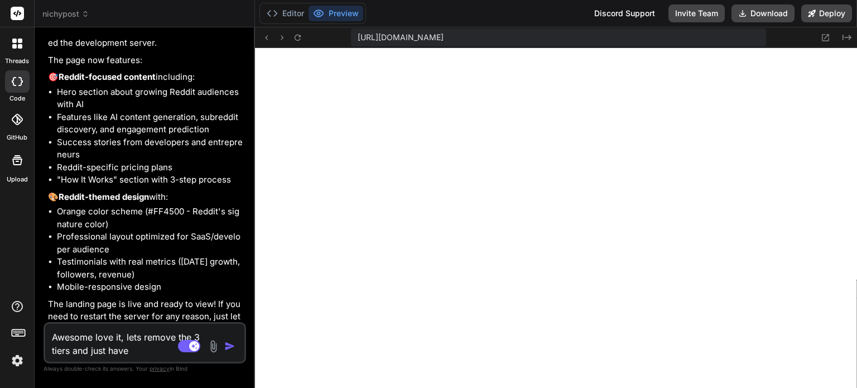
type textarea "Awesome love it, lets remove the 3 tiers and just have"
type textarea "x"
type textarea "Awesome love it, lets remove the 3 tiers and just have o"
type textarea "x"
type textarea "Awesome love it, lets remove the 3 tiers and just have on"
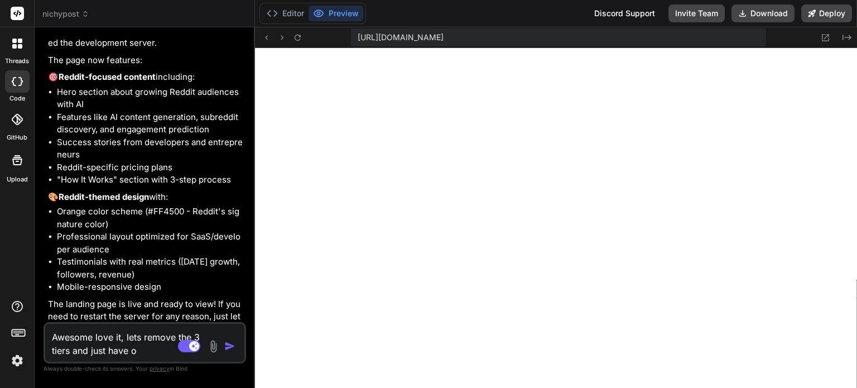
type textarea "x"
type textarea "Awesome love it, lets remove the 3 tiers and just have one"
type textarea "x"
type textarea "Awesome love it, lets remove the 3 tiers and just have one"
type textarea "x"
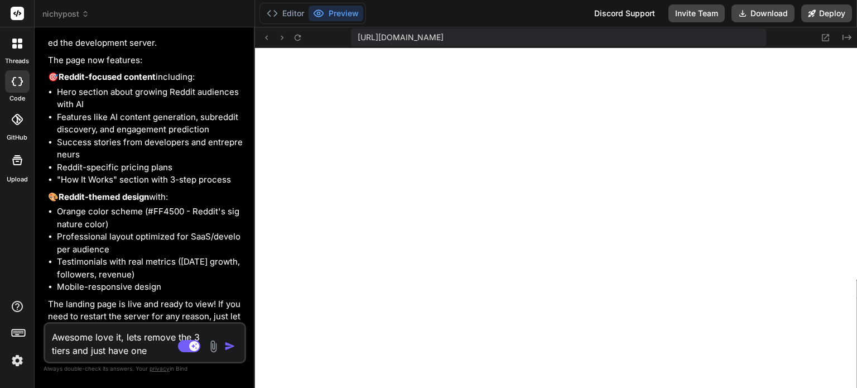
type textarea "Awesome love it, lets remove the 3 tiers and just have one p"
type textarea "x"
type textarea "Awesome love it, lets remove the 3 tiers and just have one pr"
type textarea "x"
type textarea "Awesome love it, lets remove the 3 tiers and just have one pri"
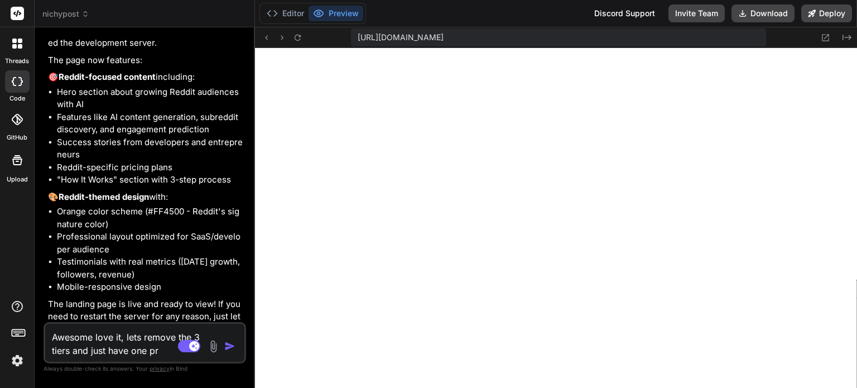
type textarea "x"
type textarea "Awesome love it, lets remove the 3 tiers and just have one pric"
type textarea "x"
type textarea "Awesome love it, lets remove the 3 tiers and just have one prici"
type textarea "x"
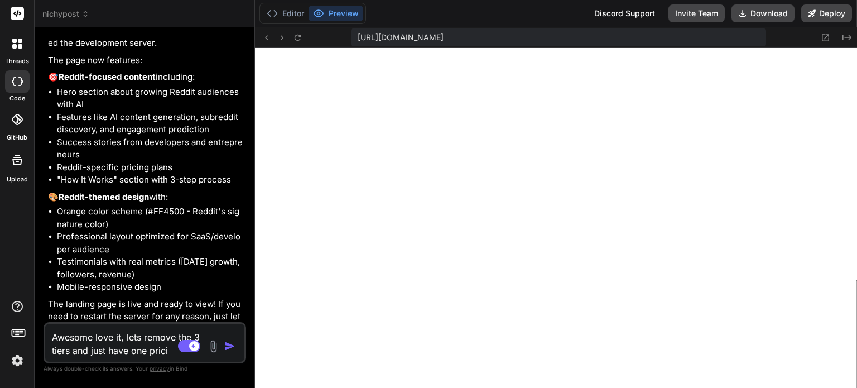
type textarea "Awesome love it, lets remove the 3 tiers and just have one pricin"
type textarea "x"
type textarea "Awesome love it, lets remove the 3 tiers and just have one pricing"
type textarea "x"
type textarea "Awesome love it, lets remove the 3 tiers and just have one pricing"
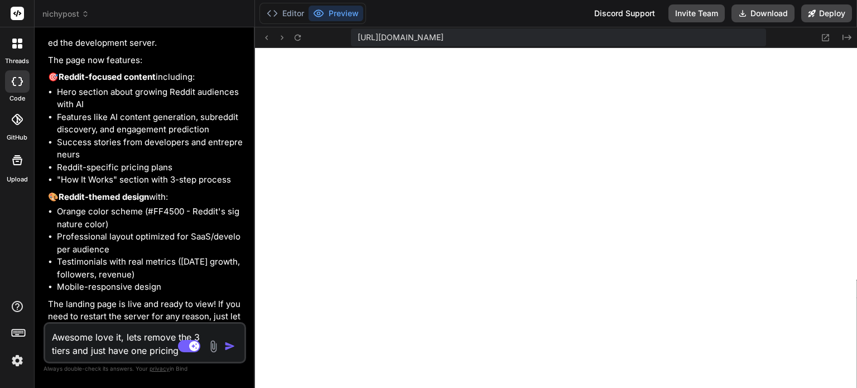
type textarea "x"
type textarea "Awesome love it, lets remove the 3 tiers and just have one pricing t"
type textarea "x"
type textarea "Awesome love it, lets remove the 3 tiers and just have one pricing te"
type textarea "x"
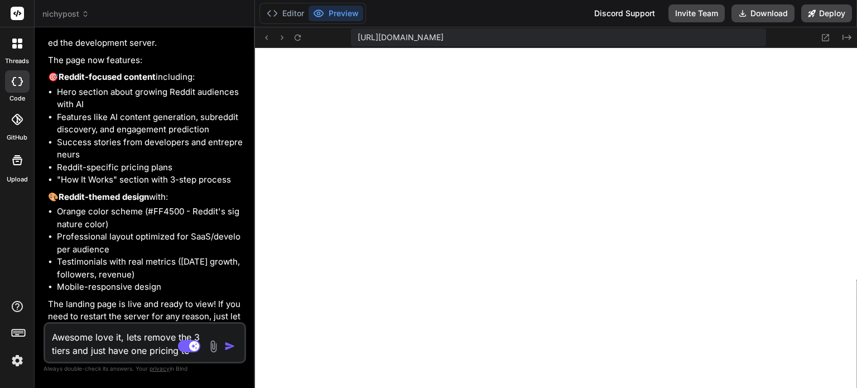
type textarea "Awesome love it, lets remove the 3 tiers and just have one pricing tei"
type textarea "x"
type textarea "Awesome love it, lets remove the 3 tiers and just have one pricing teir"
type textarea "x"
type textarea "Awesome love it, lets remove the 3 tiers and just have one pricing teir"
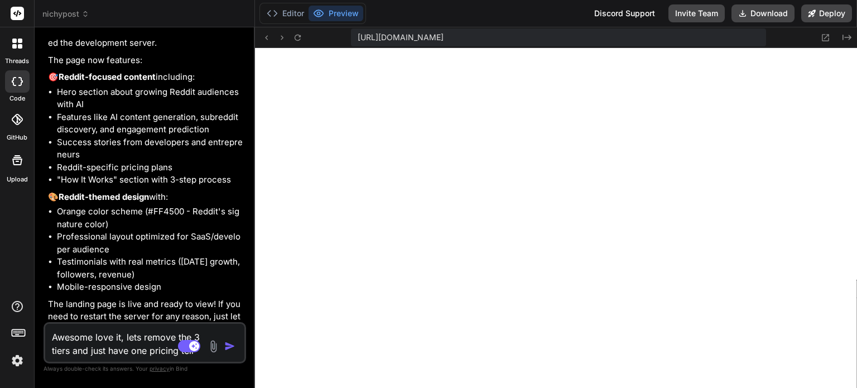
type textarea "x"
type textarea "Awesome love it, lets remove the 3 tiers and just have one pricing teir a"
type textarea "x"
type textarea "Awesome love it, lets remove the 3 tiers and just have one pricing teir an"
type textarea "x"
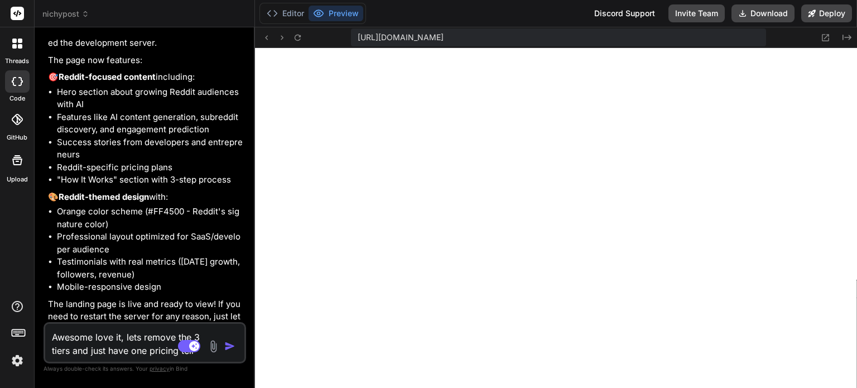
type textarea "Awesome love it, lets remove the 3 tiers and just have one pricing teir and"
type textarea "x"
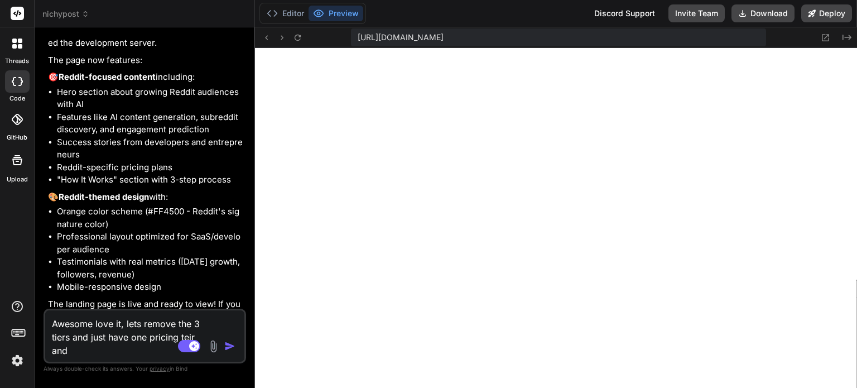
type textarea "Awesome love it, lets remove the 3 tiers and just have one pricing teir and"
type textarea "x"
type textarea "Awesome love it, lets remove the 3 tiers and just have one pricing teir and l"
type textarea "x"
type textarea "Awesome love it, lets remove the 3 tiers and just have one pricing teir and le"
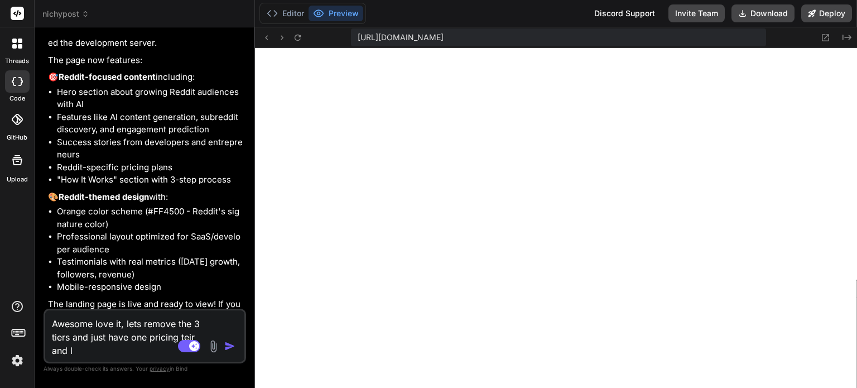
type textarea "x"
type textarea "Awesome love it, lets remove the 3 tiers and just have one pricing teir and let"
type textarea "x"
type textarea "Awesome love it, lets remove the 3 tiers and just have one pricing teir and lets"
type textarea "x"
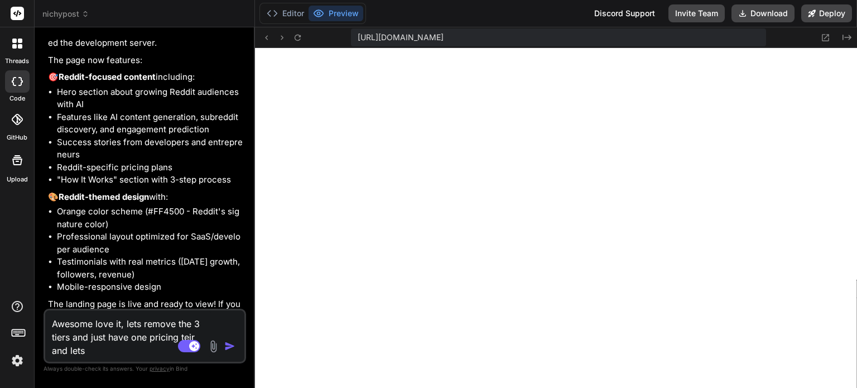
type textarea "Awesome love it, lets remove the 3 tiers and just have one pricing teir and lets"
type textarea "x"
type textarea "Awesome love it, lets remove the 3 tiers and just have one pricing teir and let…"
type textarea "x"
type textarea "Awesome love it, lets remove the 3 tiers and just have one pricing teir and let…"
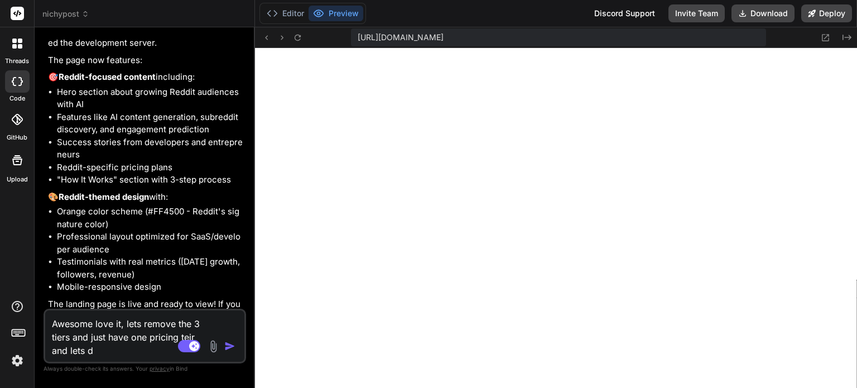
type textarea "x"
type textarea "Awesome love it, lets remove the 3 tiers and just have one pricing teir and let…"
type textarea "x"
type textarea "Awesome love it, lets remove the 3 tiers and just have one pricing teir and let…"
type textarea "x"
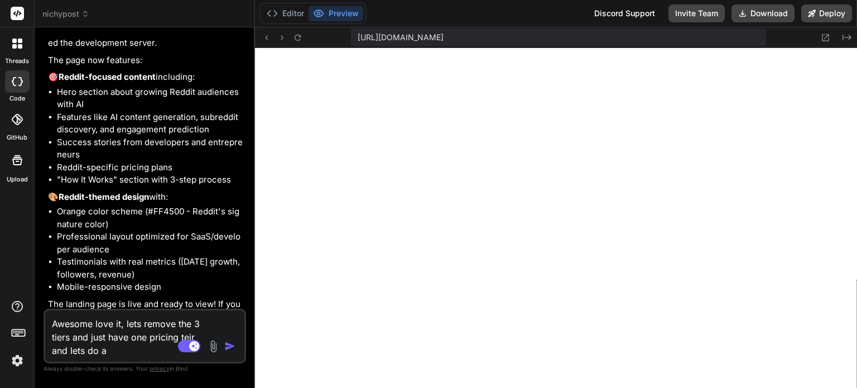
type textarea "Awesome love it, lets remove the 3 tiers and just have one pricing teir and let…"
type textarea "x"
type textarea "Awesome love it, lets remove the 3 tiers and just have one pricing teir and let…"
type textarea "x"
type textarea "Awesome love it, lets remove the 3 tiers and just have one pricing teir and let…"
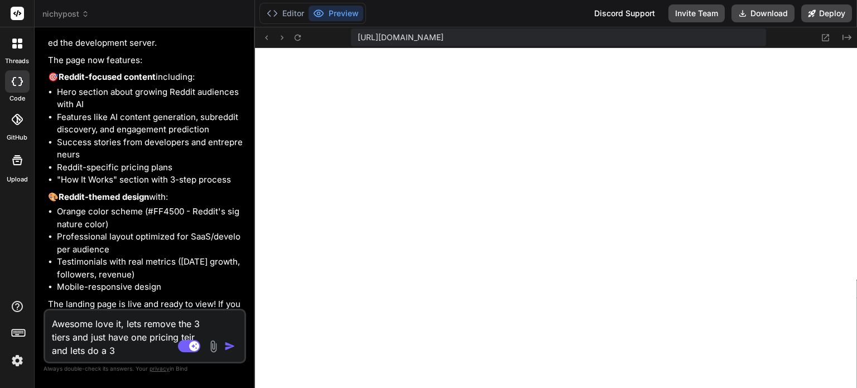
type textarea "x"
type textarea "Awesome love it, lets remove the 3 tiers and just have one pricing teir and let…"
type textarea "x"
type textarea "Awesome love it, lets remove the 3 tiers and just have one pricing teir and let…"
type textarea "x"
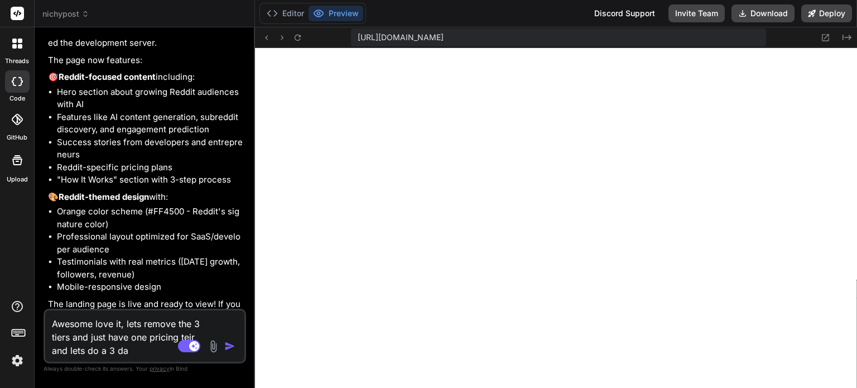
type textarea "Awesome love it, lets remove the 3 tiers and just have one pricing teir and let…"
type textarea "x"
type textarea "Awesome love it, lets remove the 3 tiers and just have one pricing teir and let…"
type textarea "x"
type textarea "Awesome love it, lets remove the 3 tiers and just have one pricing teir and let…"
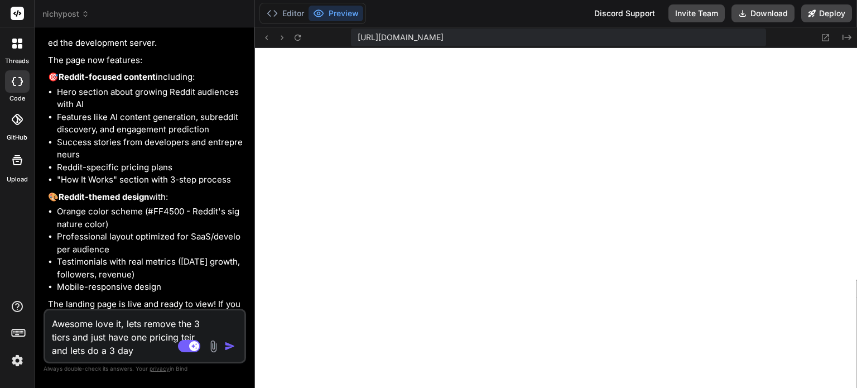
type textarea "x"
type textarea "Awesome love it, lets remove the 3 tiers and just have one pricing teir and let…"
type textarea "x"
type textarea "Awesome love it, lets remove the 3 tiers and just have one pricing teir and let…"
type textarea "x"
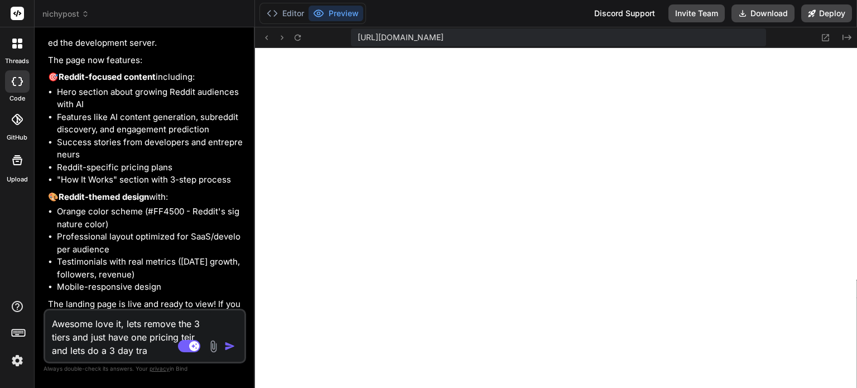
type textarea "Awesome love it, lets remove the 3 tiers and just have one pricing teir and let…"
type textarea "x"
type textarea "Awesome love it, lets remove the 3 tiers and just have one pricing teir and let…"
type textarea "x"
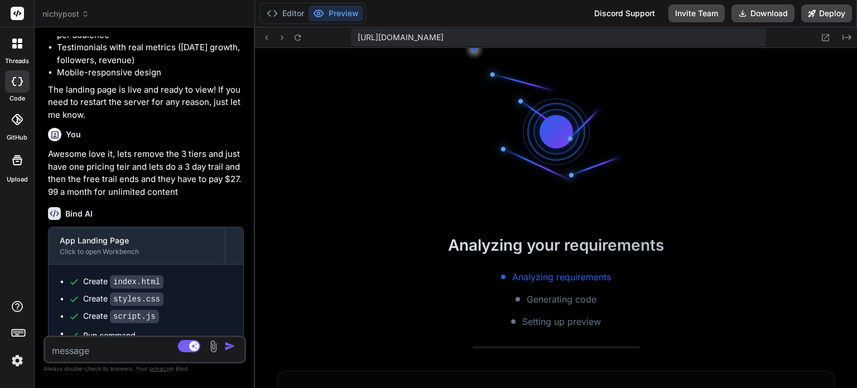
scroll to position [846, 0]
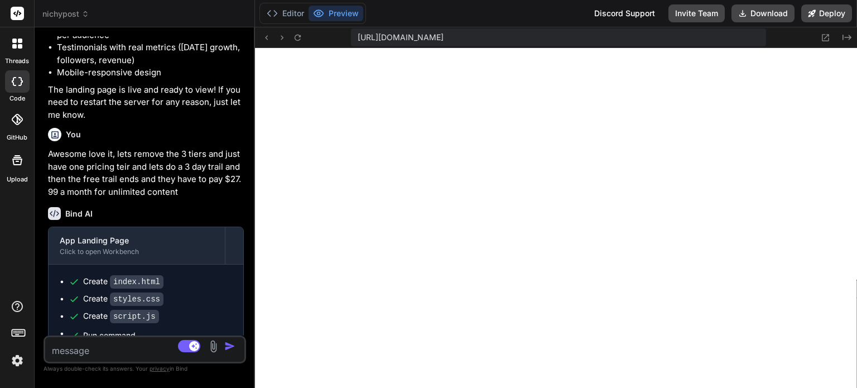
drag, startPoint x: 129, startPoint y: 346, endPoint x: 42, endPoint y: 363, distance: 89.3
click at [42, 363] on div "Bind AI Web Search Created with Pixso. Code Generator You yes Bind AI App Landi…" at bounding box center [145, 207] width 220 height 360
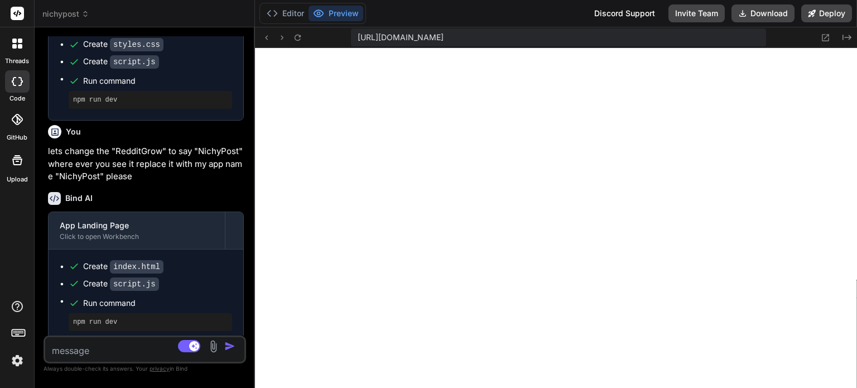
scroll to position [1954, 0]
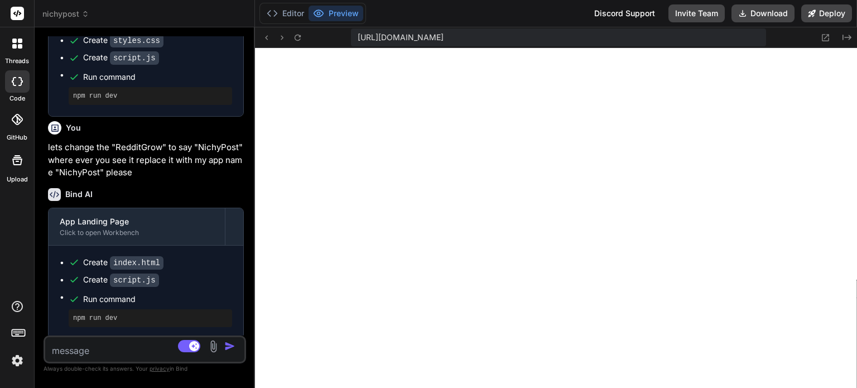
click at [112, 351] on textarea at bounding box center [128, 347] width 166 height 20
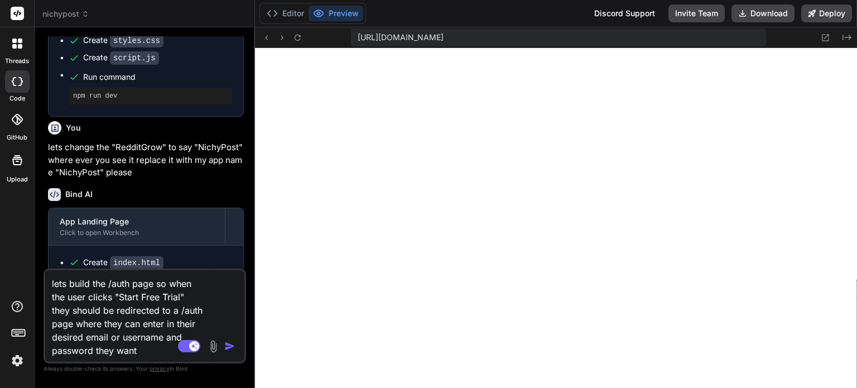
click at [218, 53] on div "Create script.js" at bounding box center [150, 58] width 163 height 12
click at [104, 354] on textarea "lets build the /auth page so when the user clicks "Start Free Trial" they shoul…" at bounding box center [128, 313] width 166 height 87
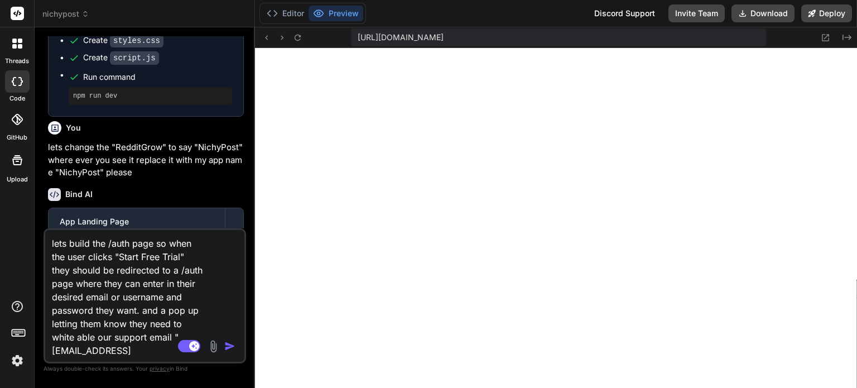
click at [157, 326] on textarea "lets build the /auth page so when the user clicks "Start Free Trial" they shoul…" at bounding box center [128, 293] width 166 height 127
click at [228, 344] on img "button" at bounding box center [229, 345] width 11 height 11
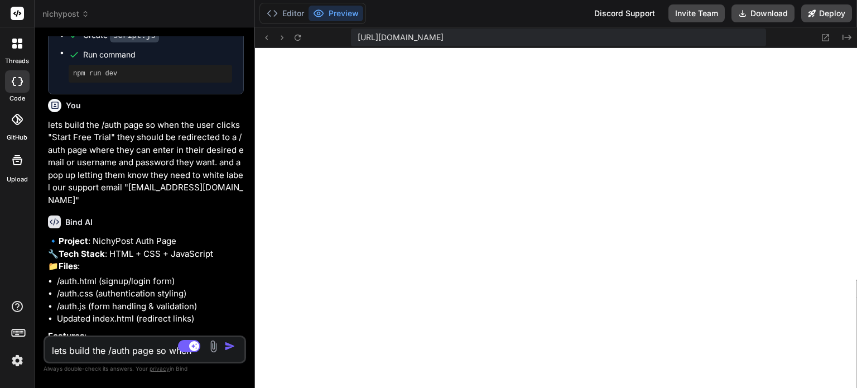
scroll to position [2299, 0]
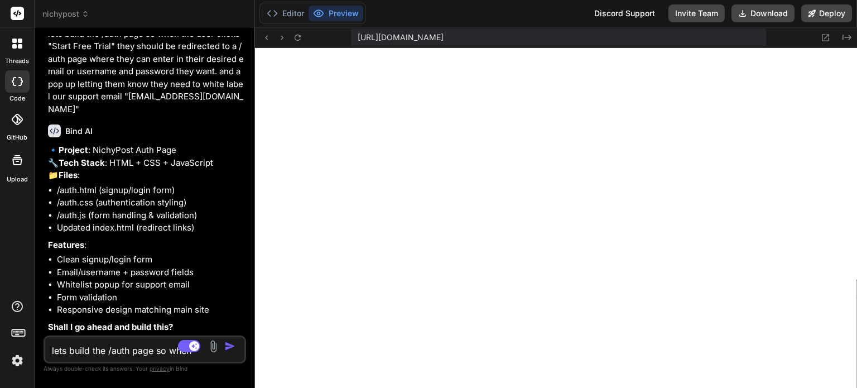
click at [98, 354] on textarea "lets build the /auth page so when the user clicks "Start Free Trial" they shoul…" at bounding box center [128, 347] width 166 height 20
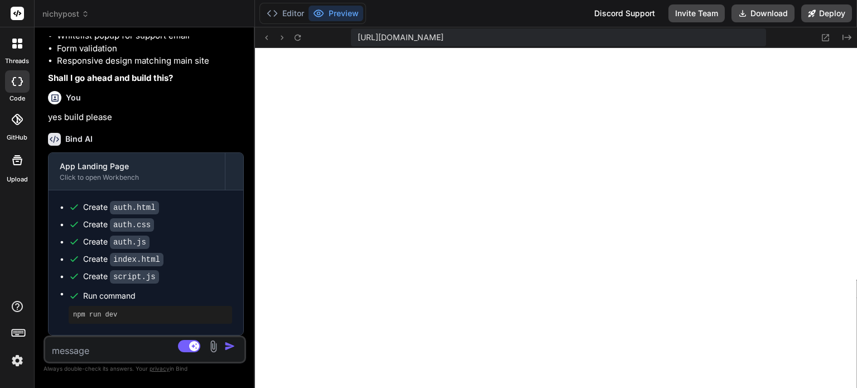
scroll to position [1703, 0]
click at [148, 343] on textarea at bounding box center [128, 347] width 166 height 20
click at [141, 354] on textarea "awesome seems to be working" at bounding box center [128, 347] width 166 height 20
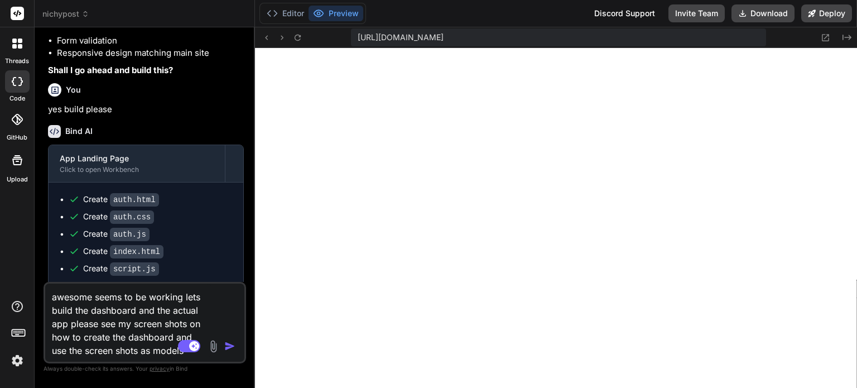
click at [215, 341] on img at bounding box center [213, 346] width 13 height 13
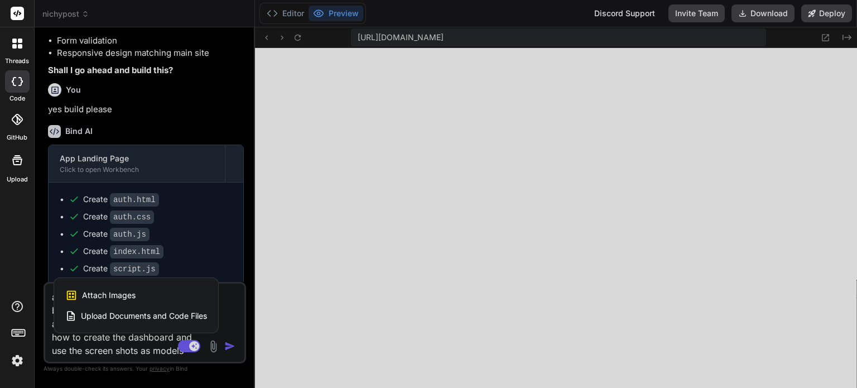
click at [137, 296] on div "Attach Images Image attachments are only supported in Claude and Gemini models." at bounding box center [136, 295] width 142 height 21
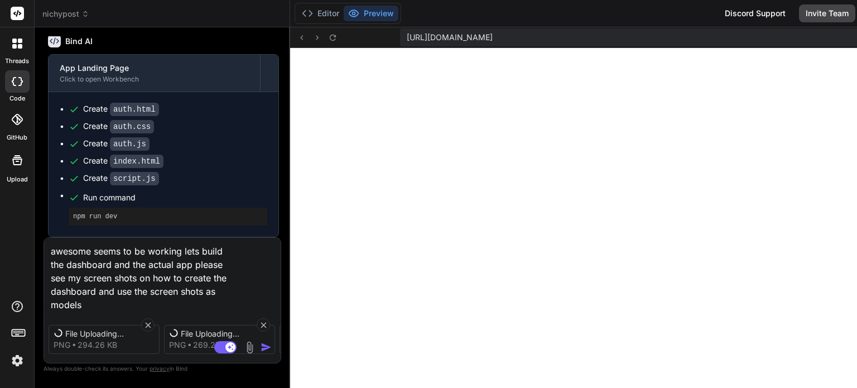
scroll to position [2383, 0]
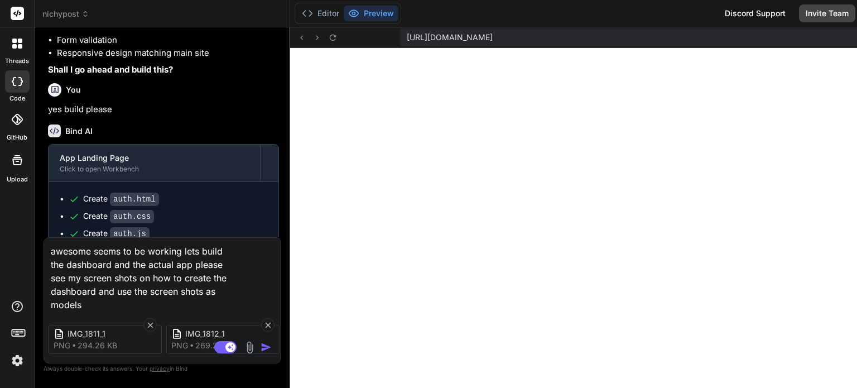
click at [263, 347] on img "button" at bounding box center [266, 346] width 11 height 11
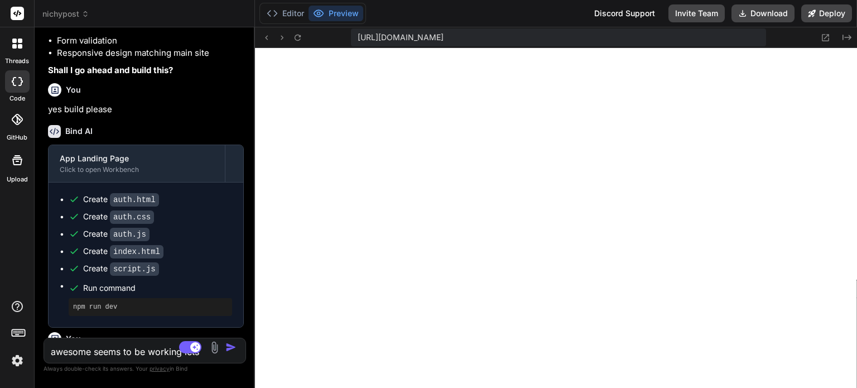
scroll to position [2698, 0]
